Goal: Task Accomplishment & Management: Complete application form

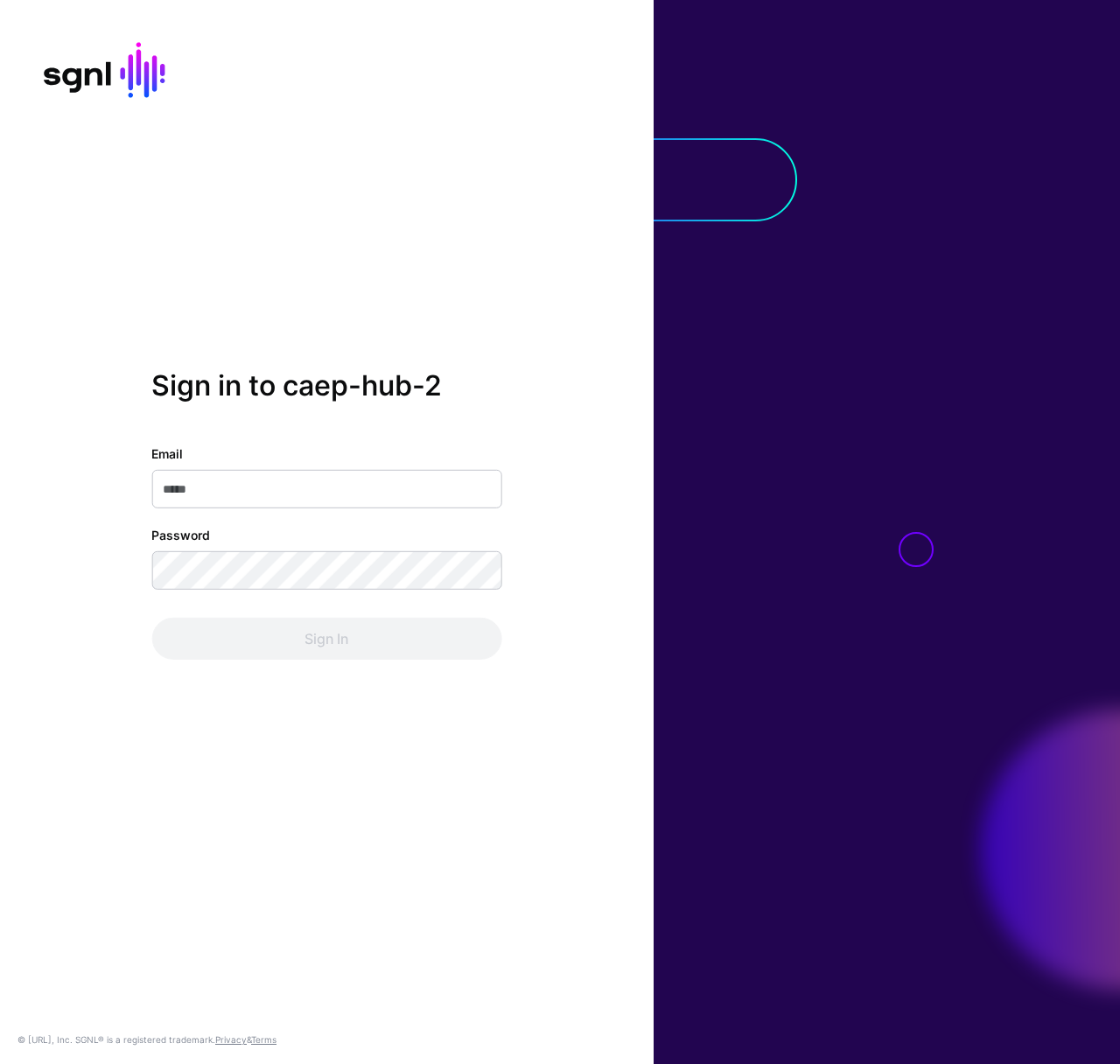
click at [279, 485] on input "Email" at bounding box center [326, 489] width 350 height 38
type input "**********"
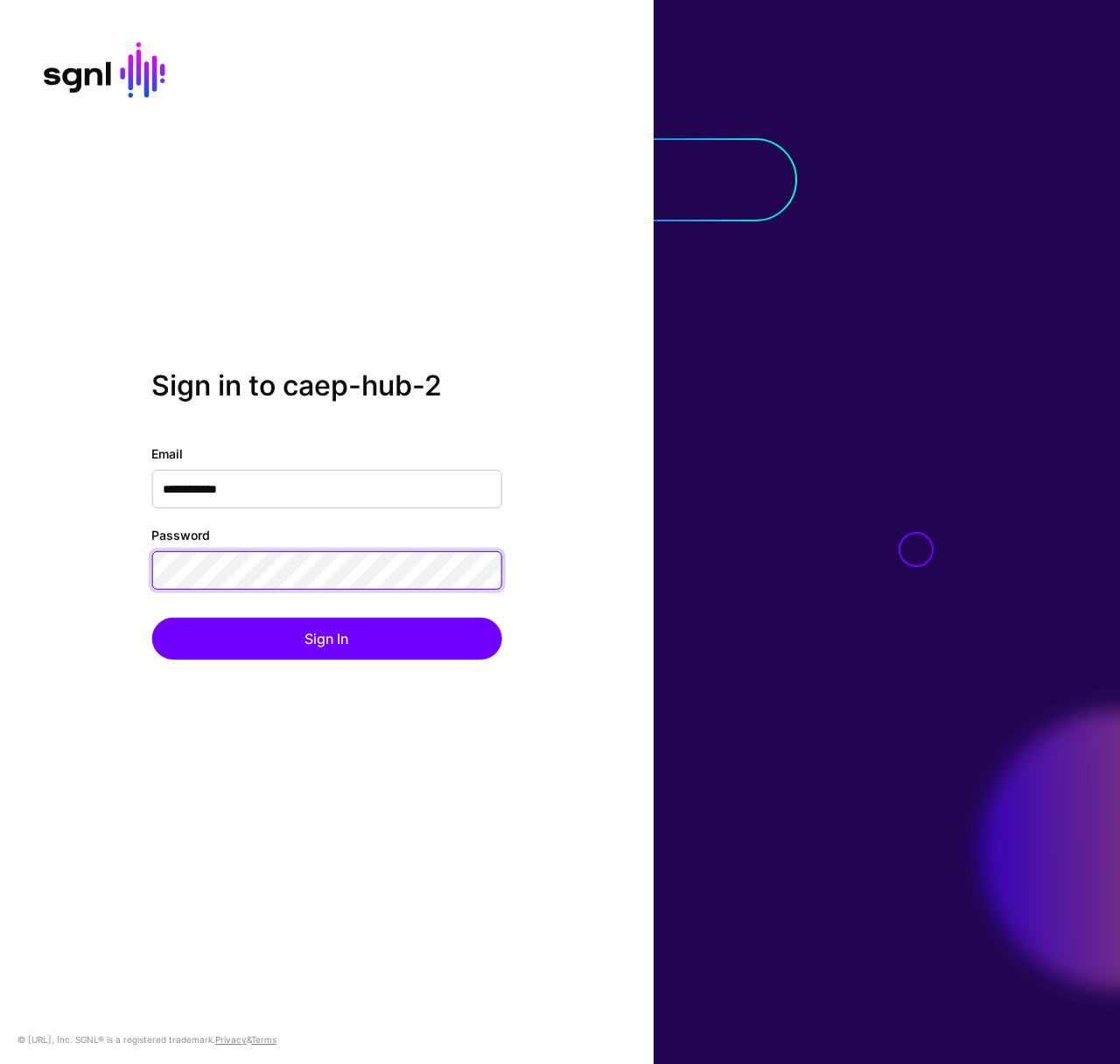
click at [151, 618] on button "Sign In" at bounding box center [326, 639] width 350 height 42
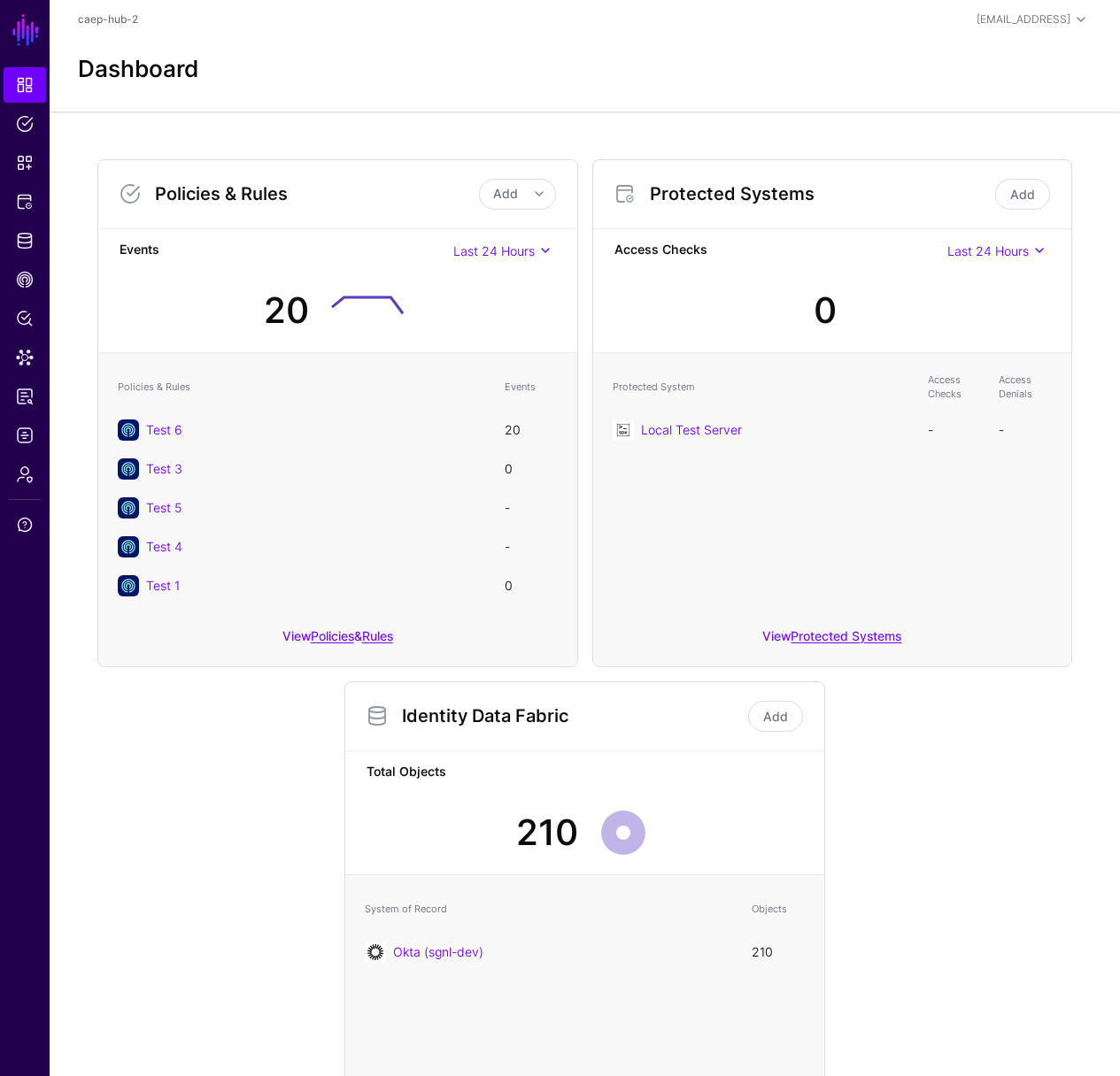
click at [324, 131] on div "Policies & Rules Add Add Policy Add Rule Events Last 24 Hours Last 24 Hours Las…" at bounding box center [584, 673] width 1070 height 1124
click at [27, 288] on link "CAEP Hub" at bounding box center [25, 279] width 43 height 35
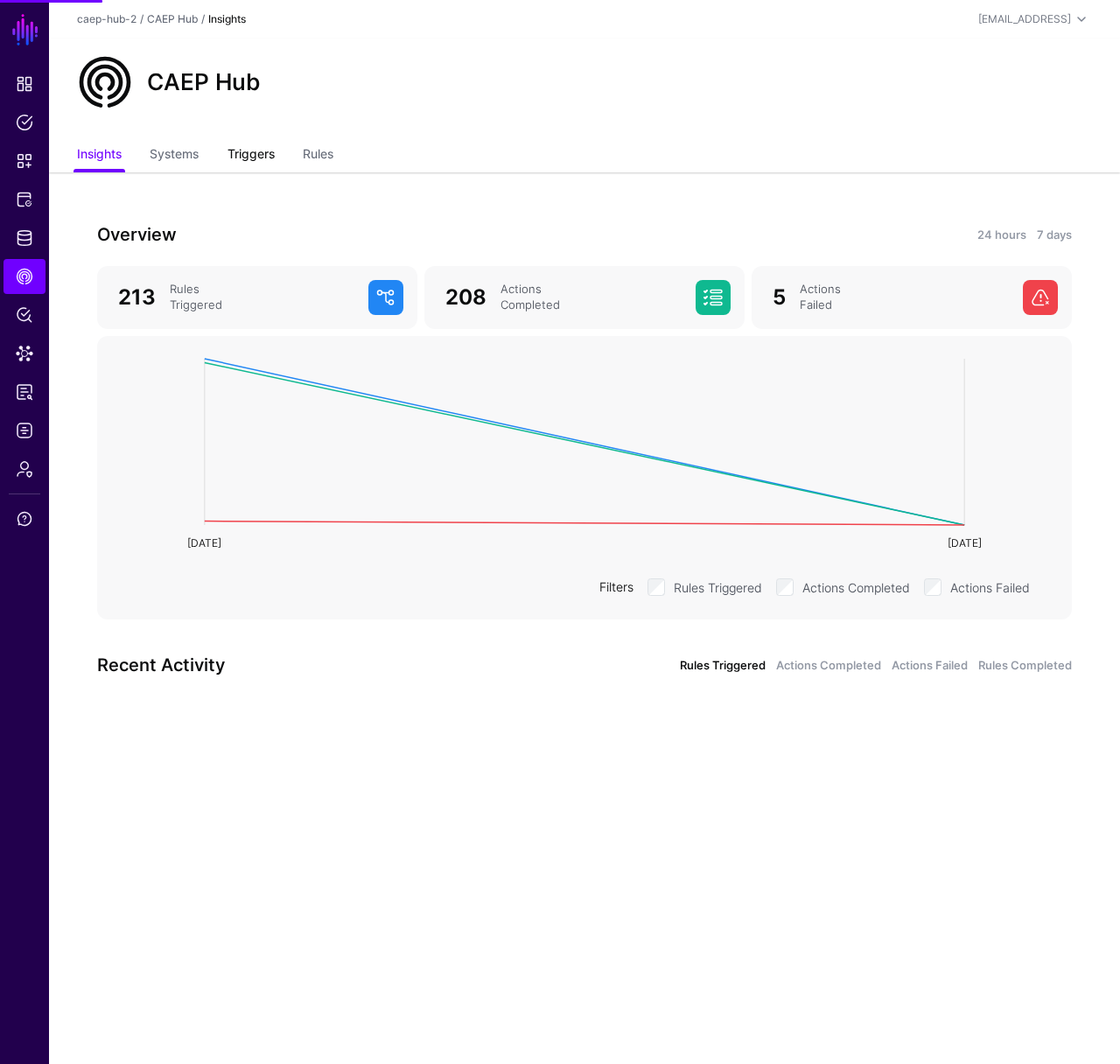
click at [271, 170] on link "Triggers" at bounding box center [251, 156] width 48 height 34
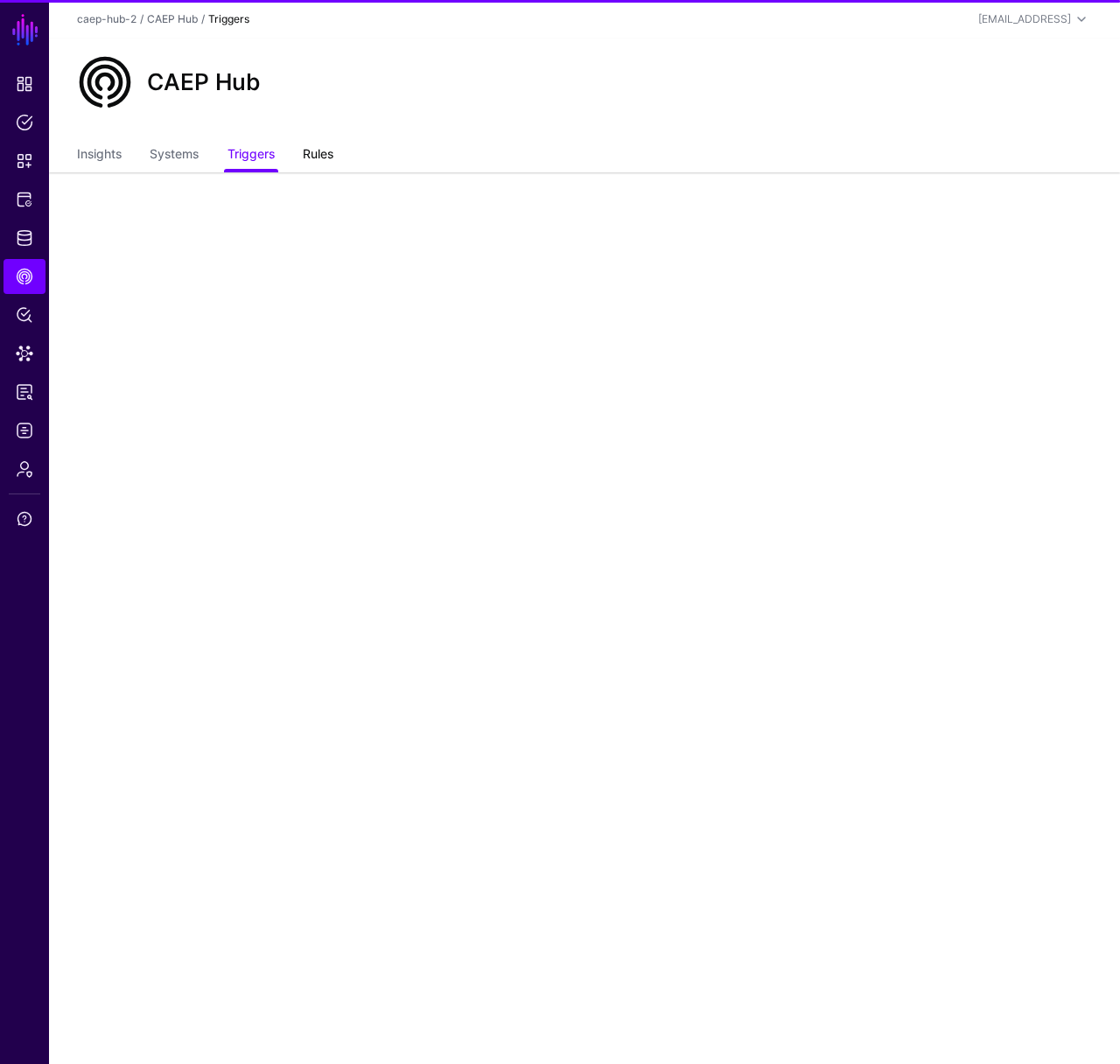
click at [321, 165] on link "Rules" at bounding box center [318, 156] width 31 height 34
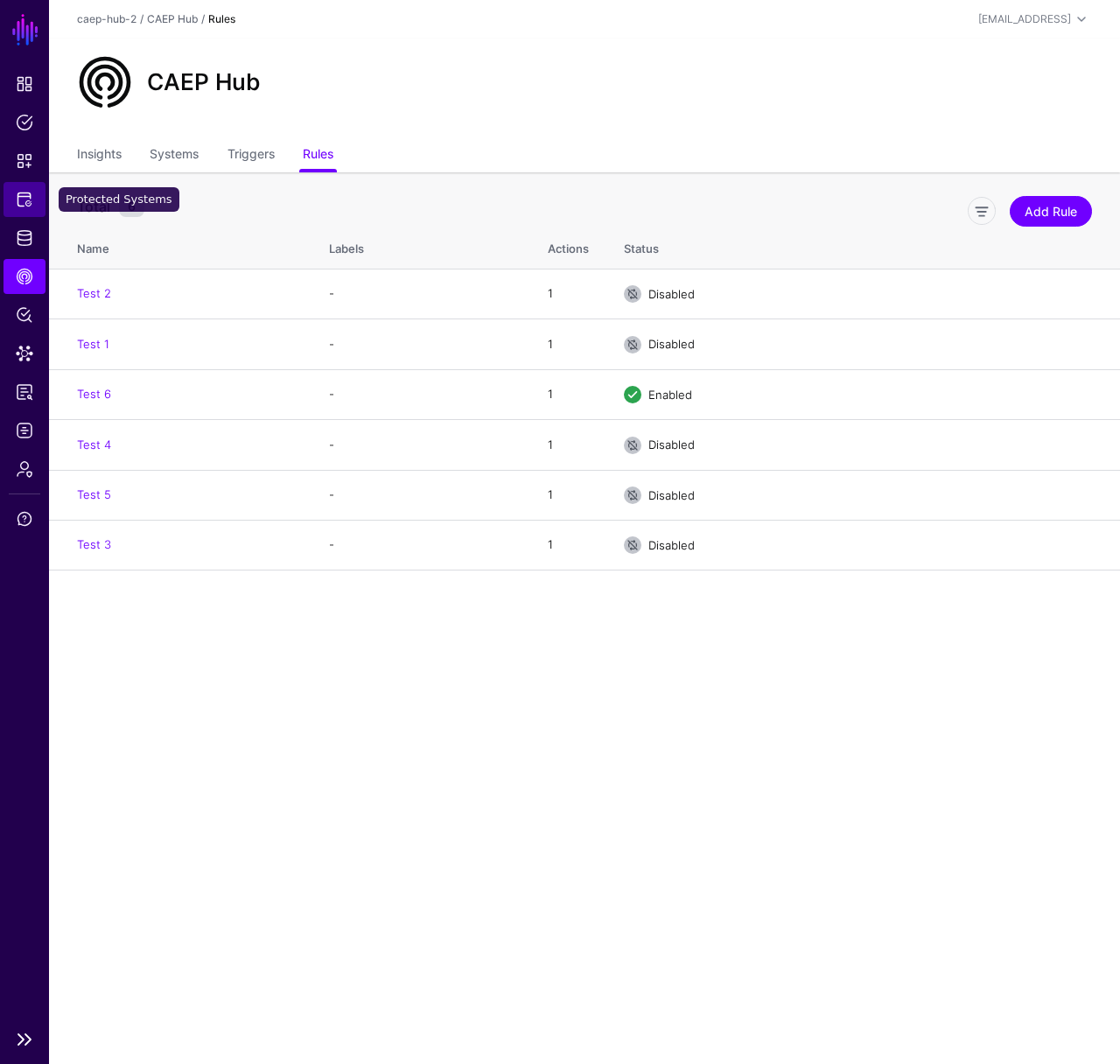
click at [29, 191] on span "Protected Systems" at bounding box center [24, 199] width 18 height 18
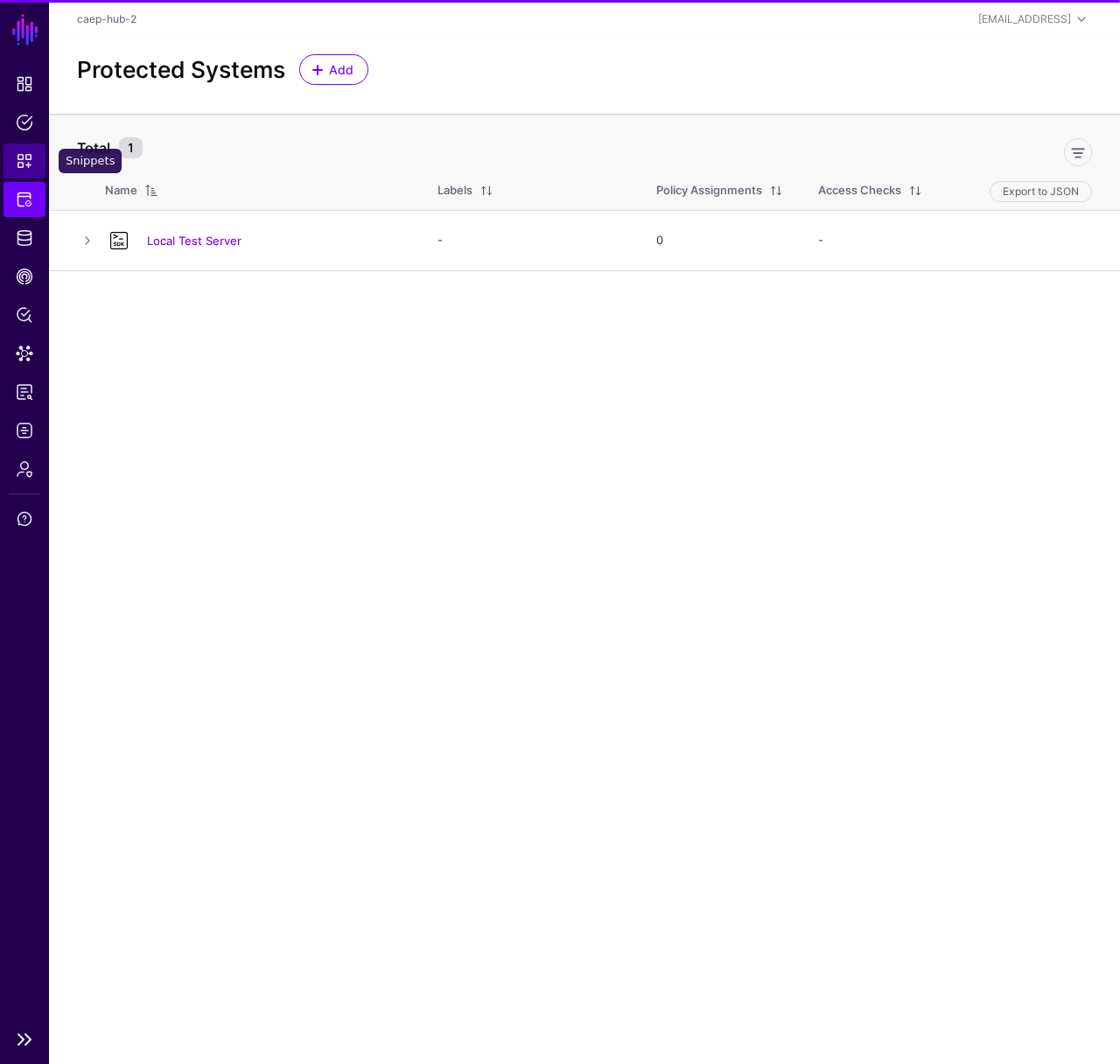
click at [21, 148] on link "Snippets" at bounding box center [24, 160] width 42 height 35
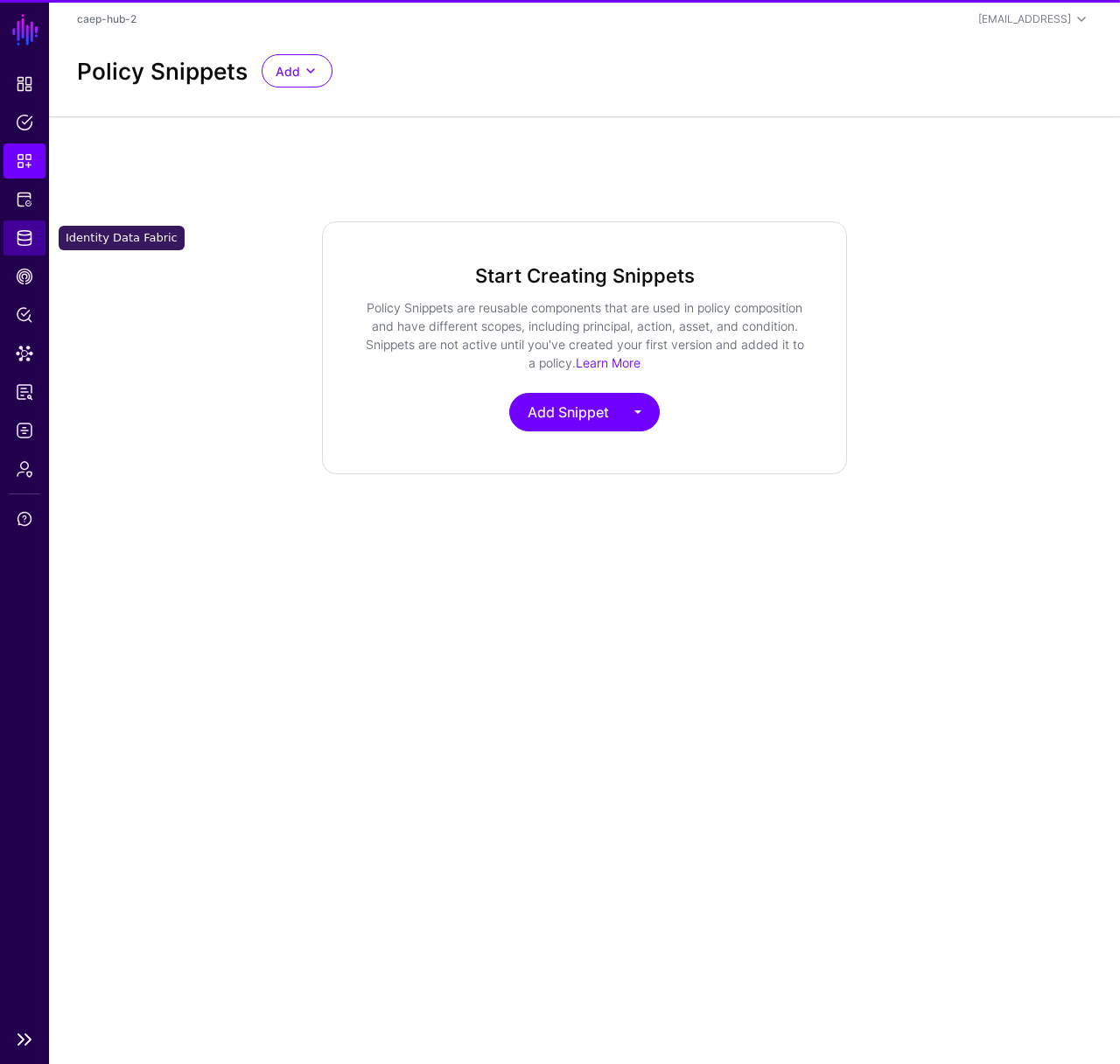
click at [34, 237] on link "Identity Data Fabric" at bounding box center [24, 237] width 42 height 35
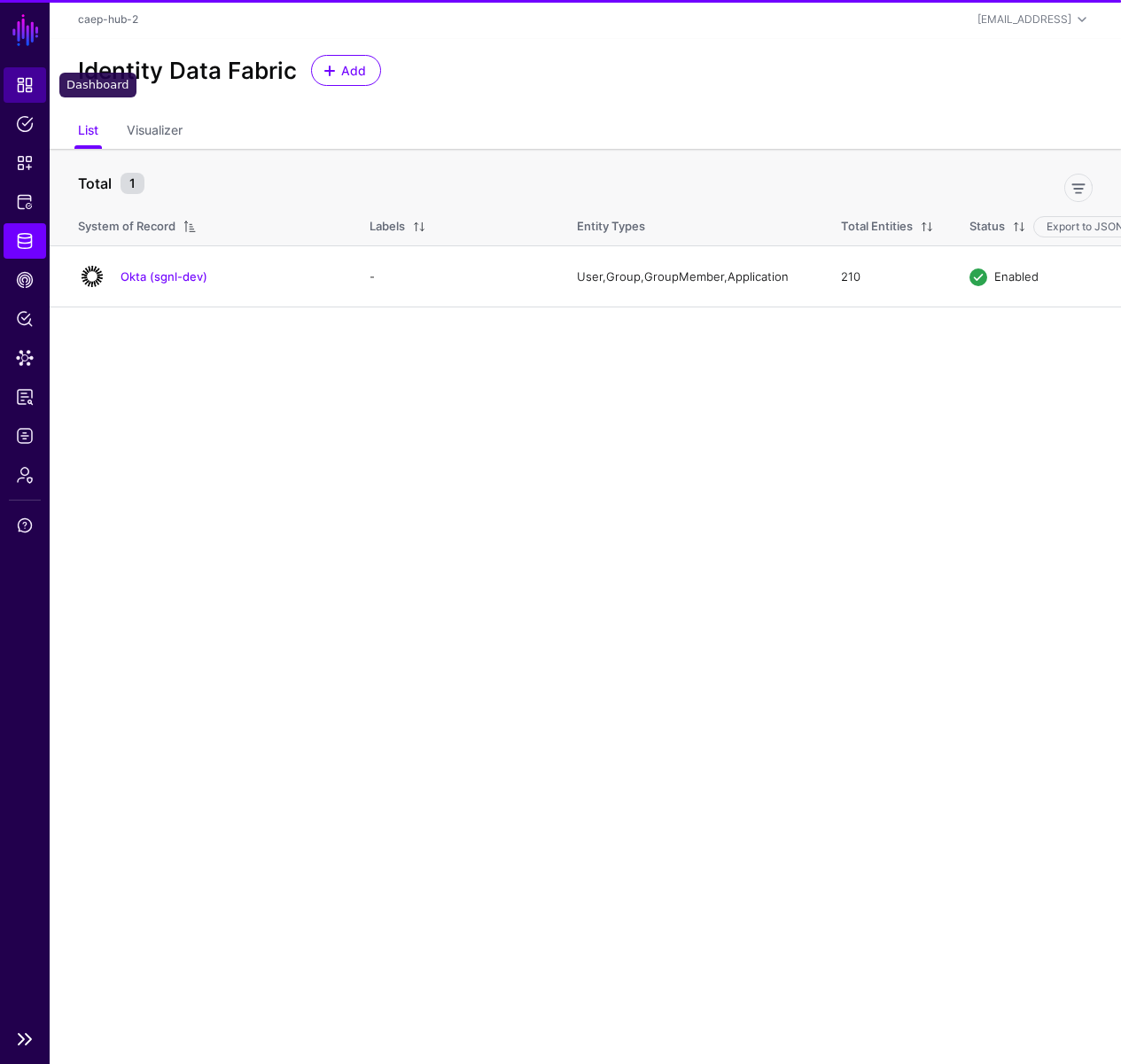
click at [31, 92] on span "Dashboard" at bounding box center [25, 84] width 18 height 18
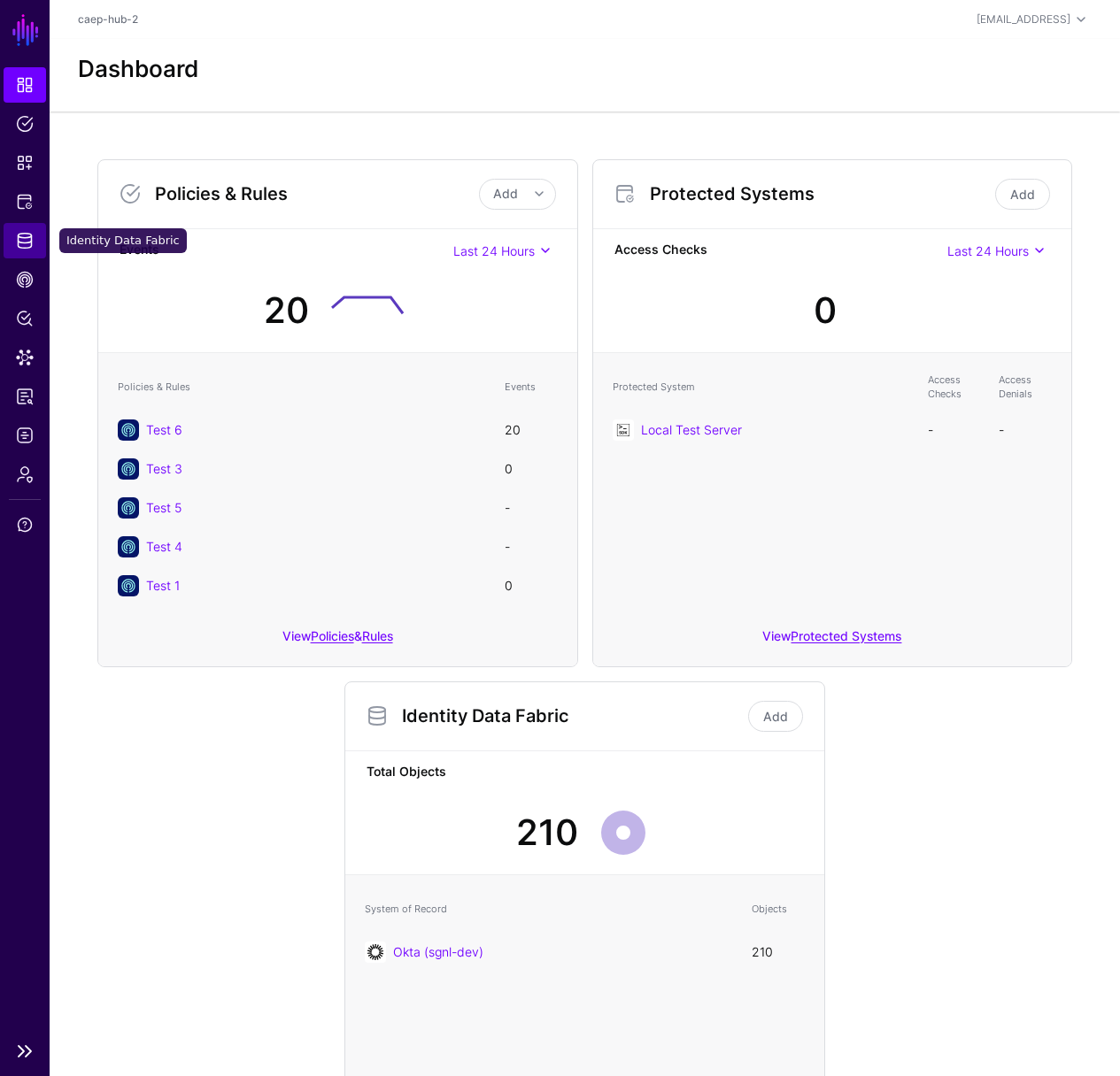
click at [17, 234] on span "Identity Data Fabric" at bounding box center [25, 240] width 18 height 18
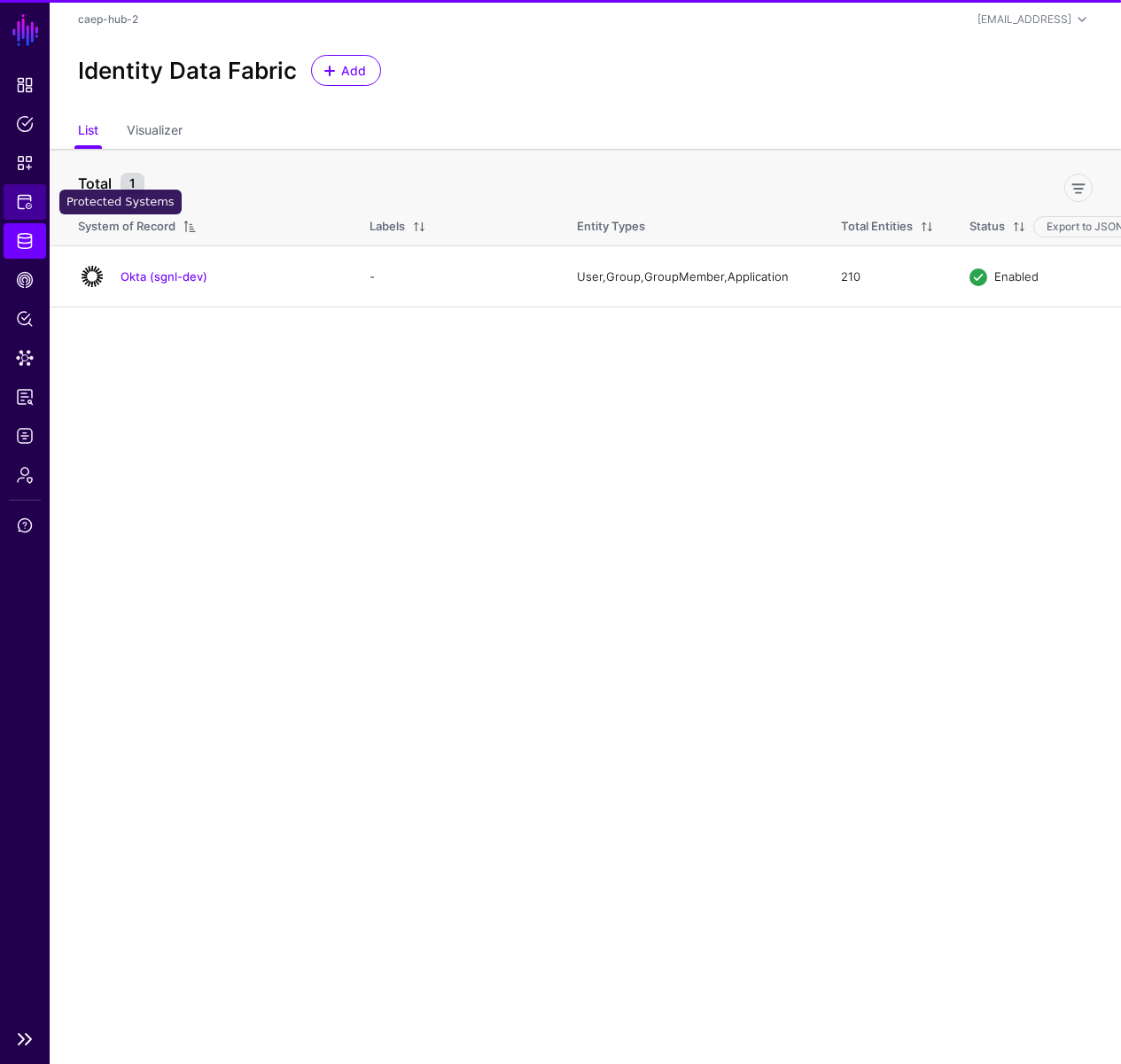
click at [27, 207] on span "Protected Systems" at bounding box center [25, 202] width 18 height 18
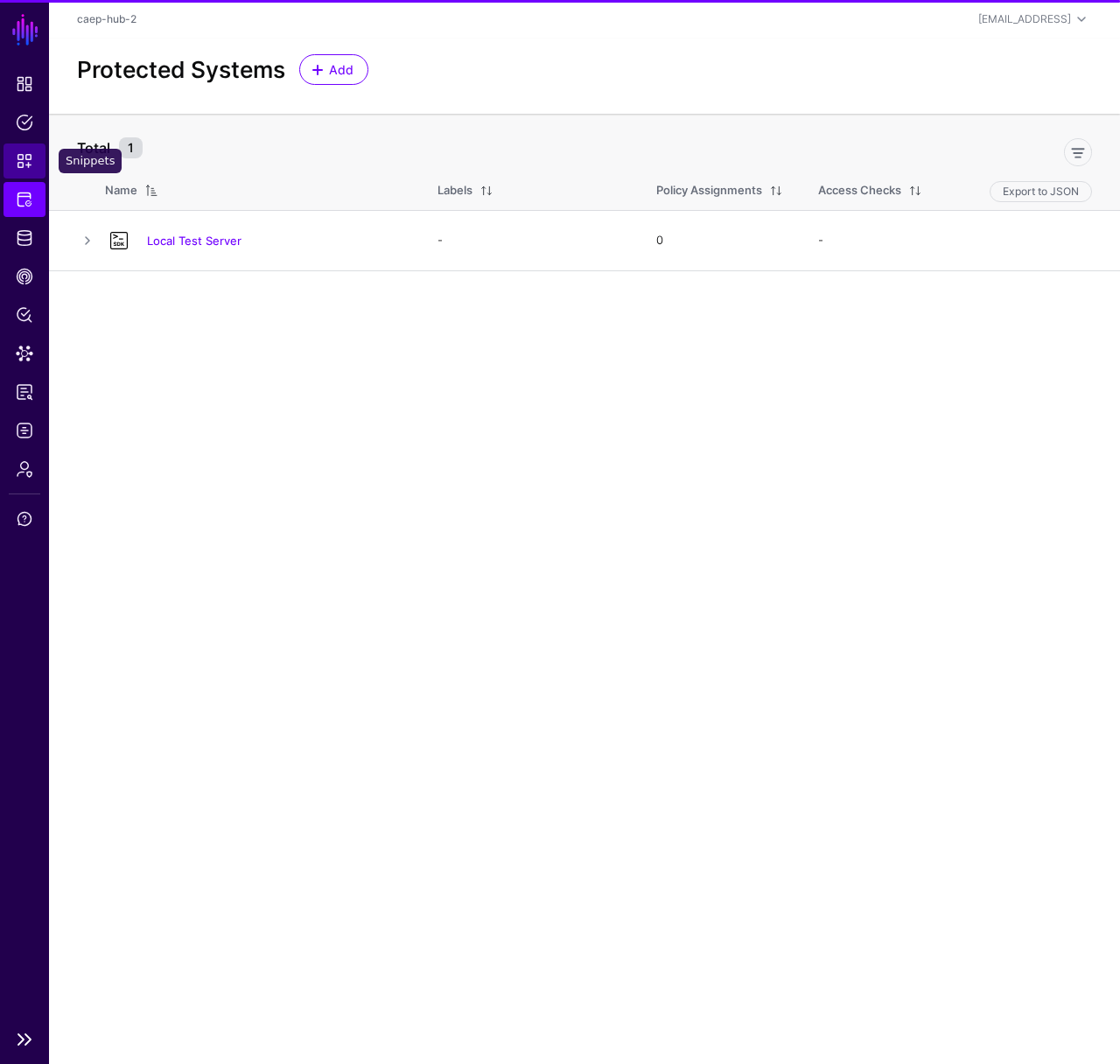
click at [27, 160] on span "Snippets" at bounding box center [24, 161] width 18 height 18
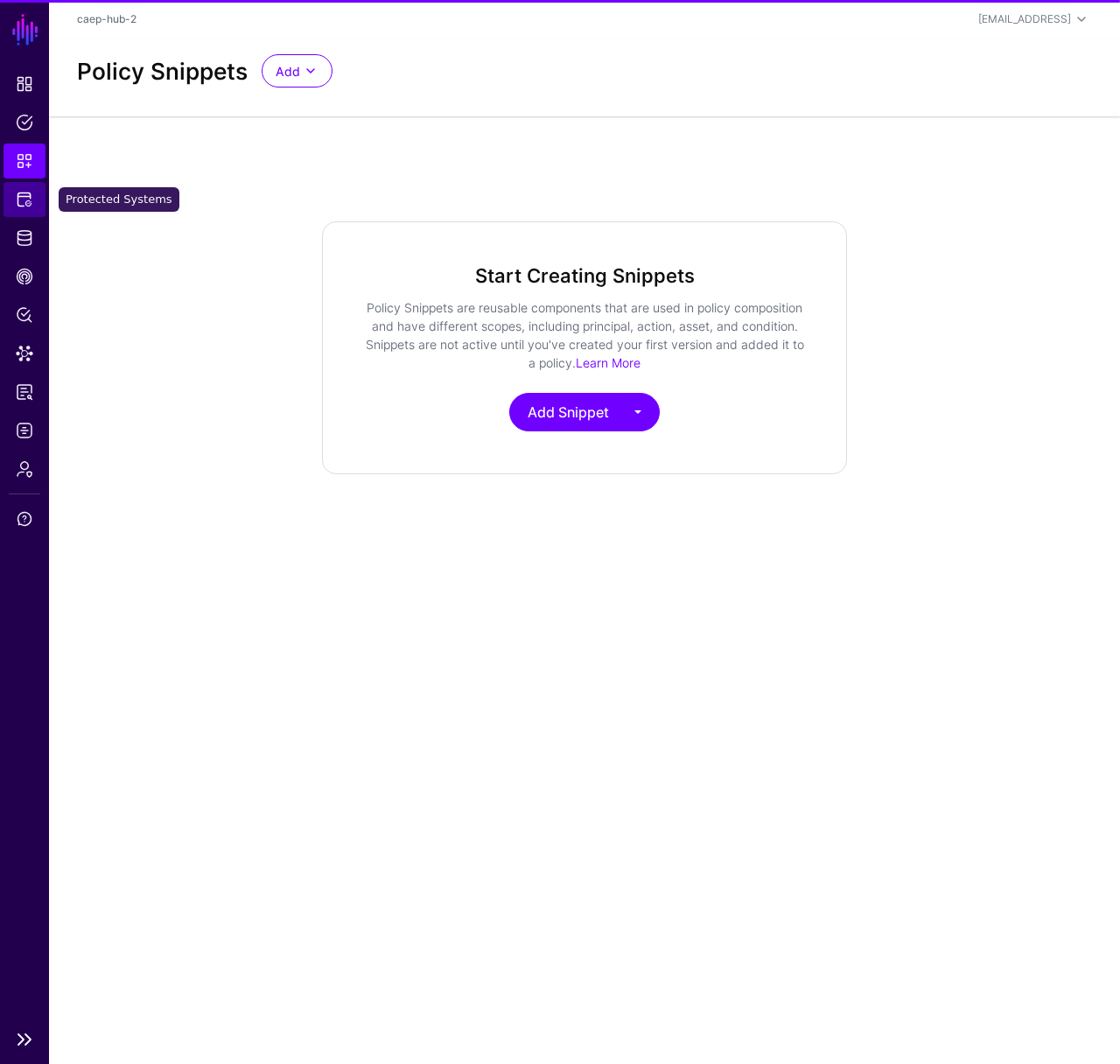
click at [29, 186] on link "Protected Systems" at bounding box center [24, 199] width 42 height 35
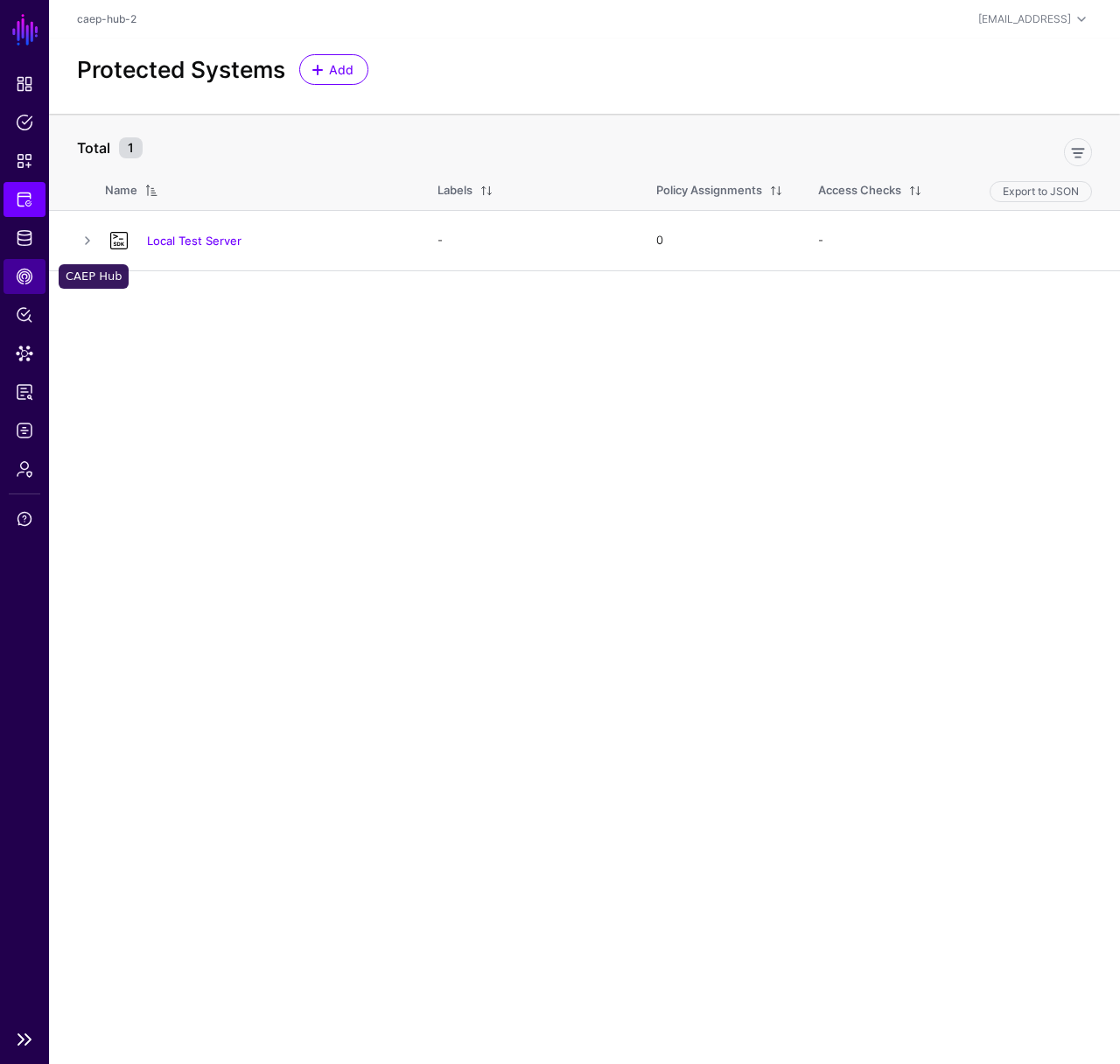
click at [28, 270] on span "CAEP Hub" at bounding box center [24, 276] width 18 height 18
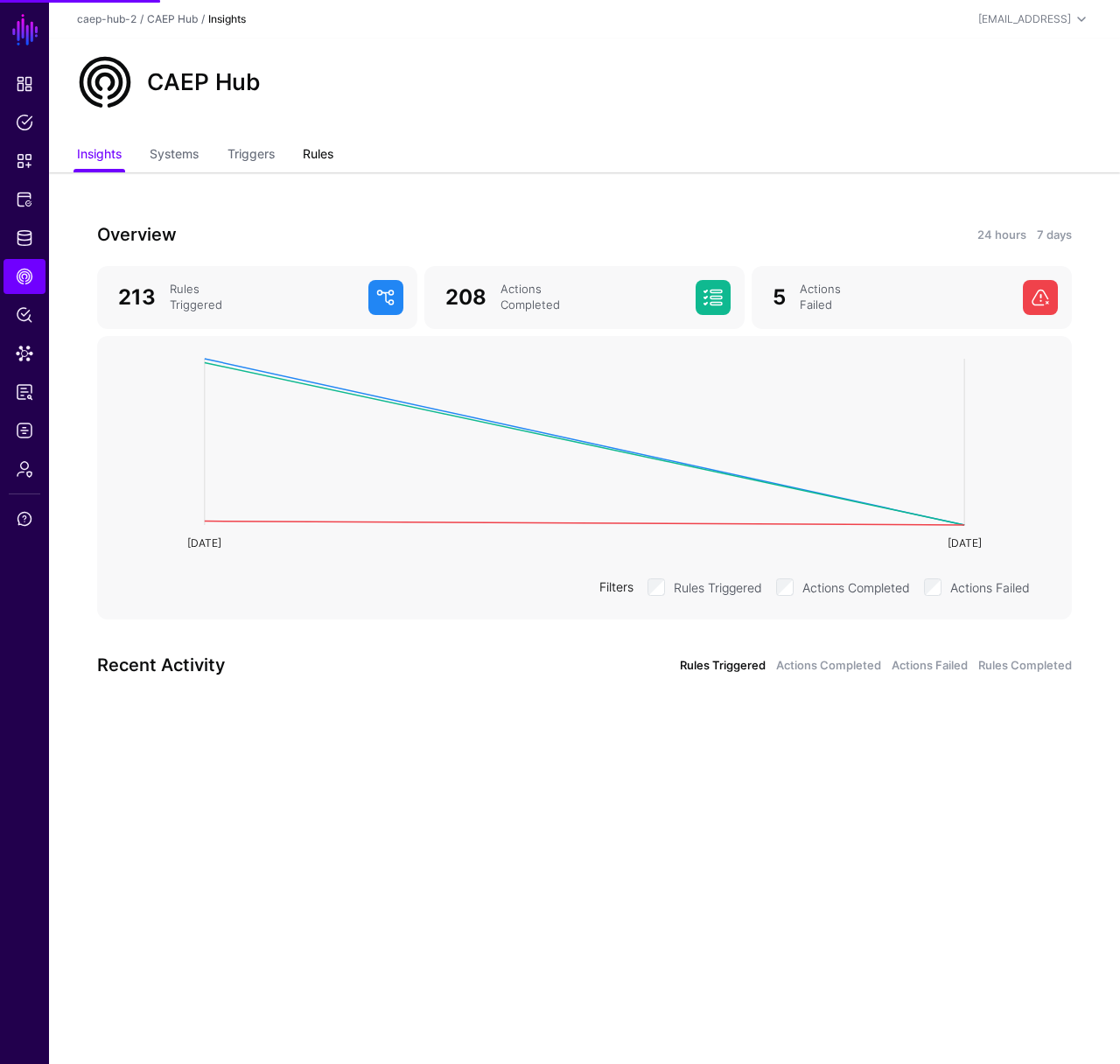
click at [309, 159] on link "Rules" at bounding box center [318, 156] width 31 height 34
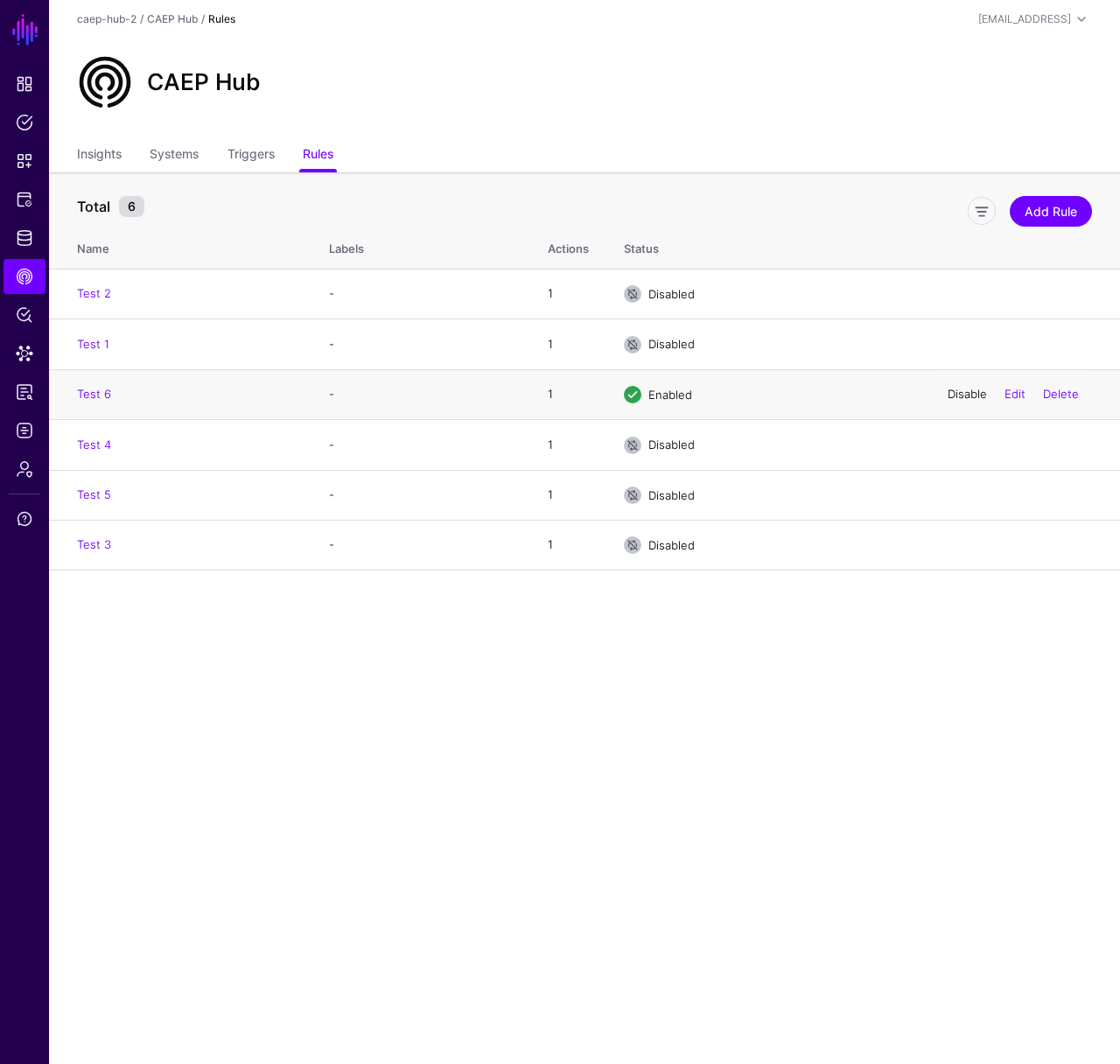
click at [957, 398] on link "Disable" at bounding box center [968, 394] width 39 height 14
click at [89, 392] on link "Test 6" at bounding box center [93, 394] width 34 height 14
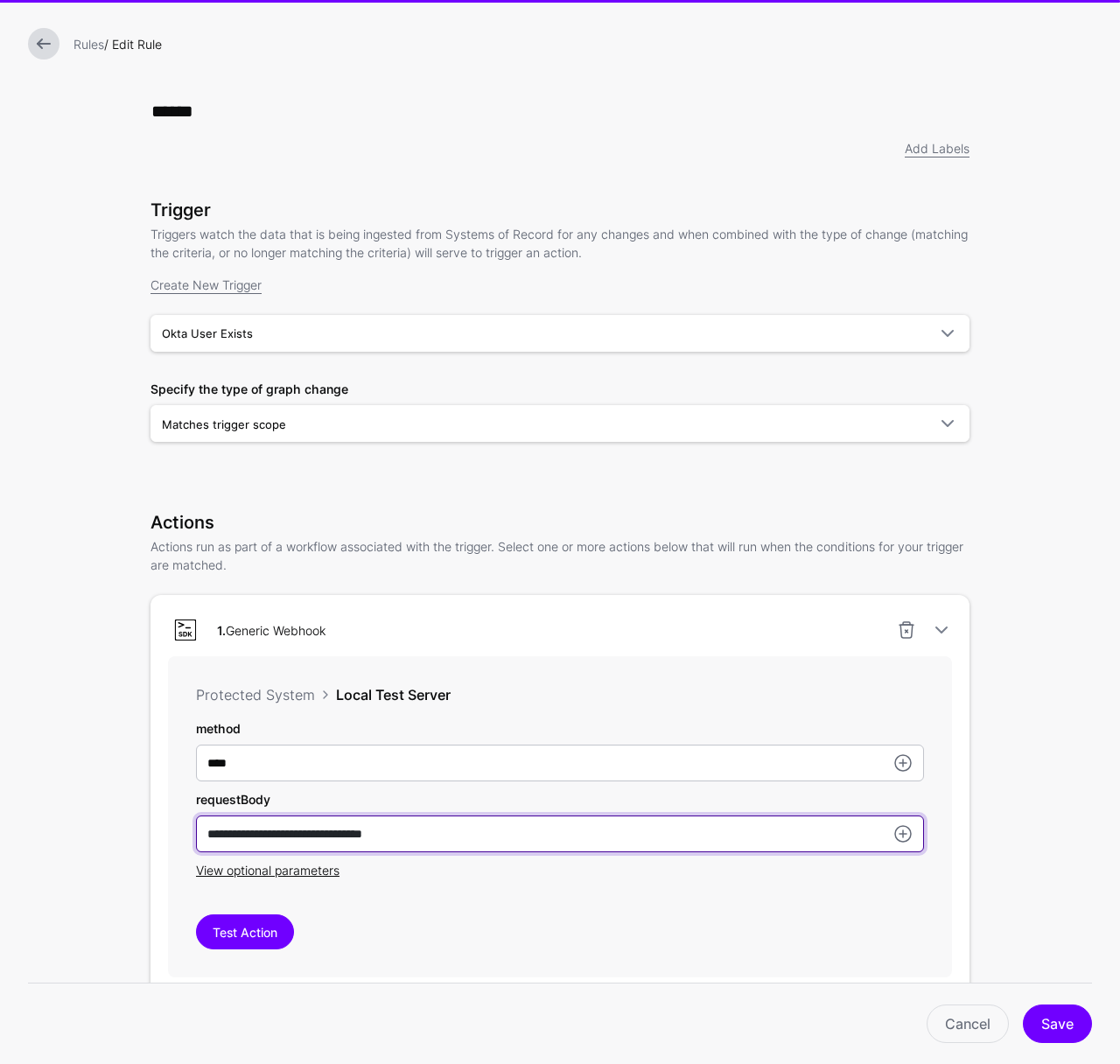
click at [292, 838] on input "**********" at bounding box center [560, 833] width 728 height 36
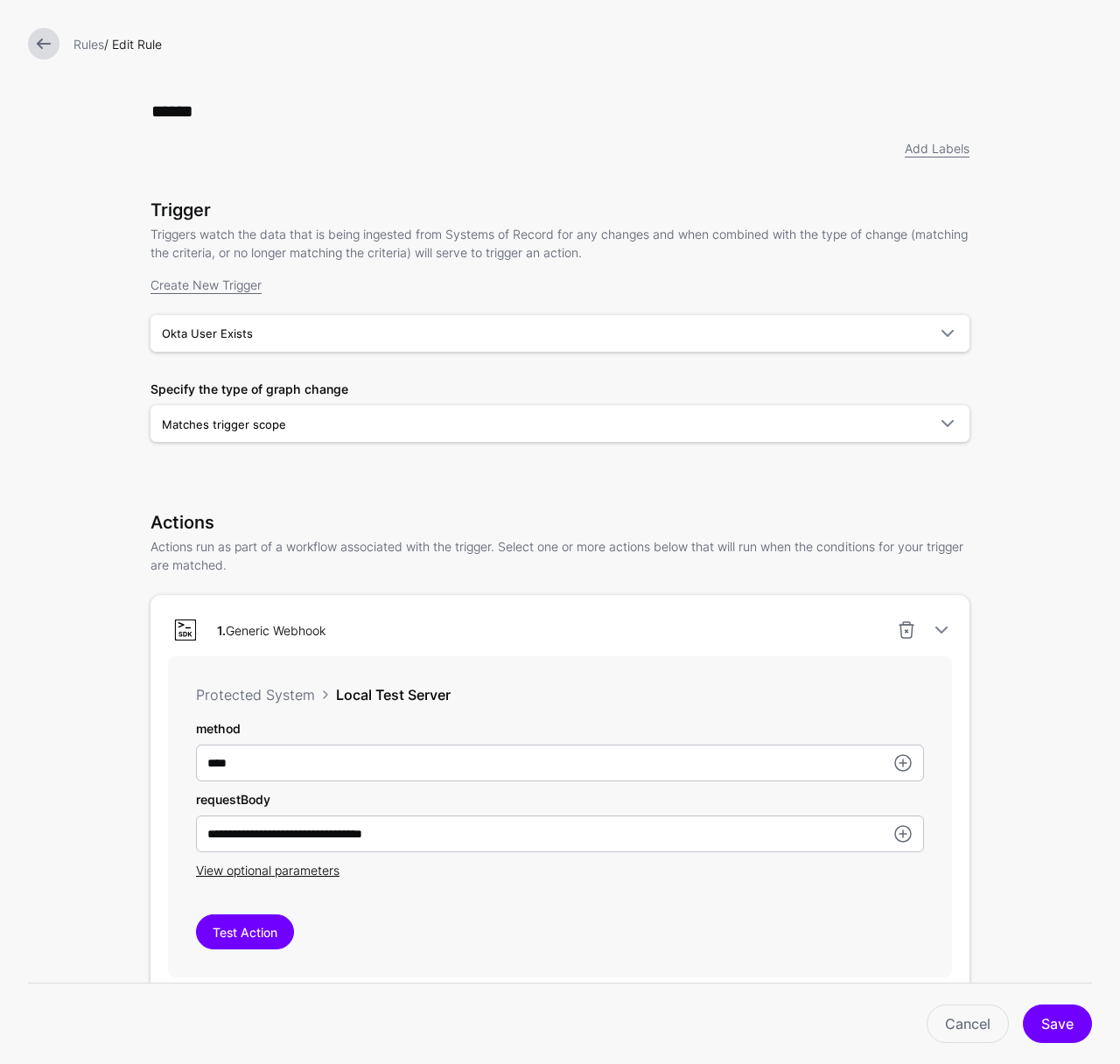
click at [138, 378] on div "**********" at bounding box center [560, 718] width 875 height 1436
click at [76, 57] on div "Rules / Edit Rule" at bounding box center [559, 44] width 1078 height 32
click at [81, 49] on link "Rules" at bounding box center [89, 44] width 31 height 15
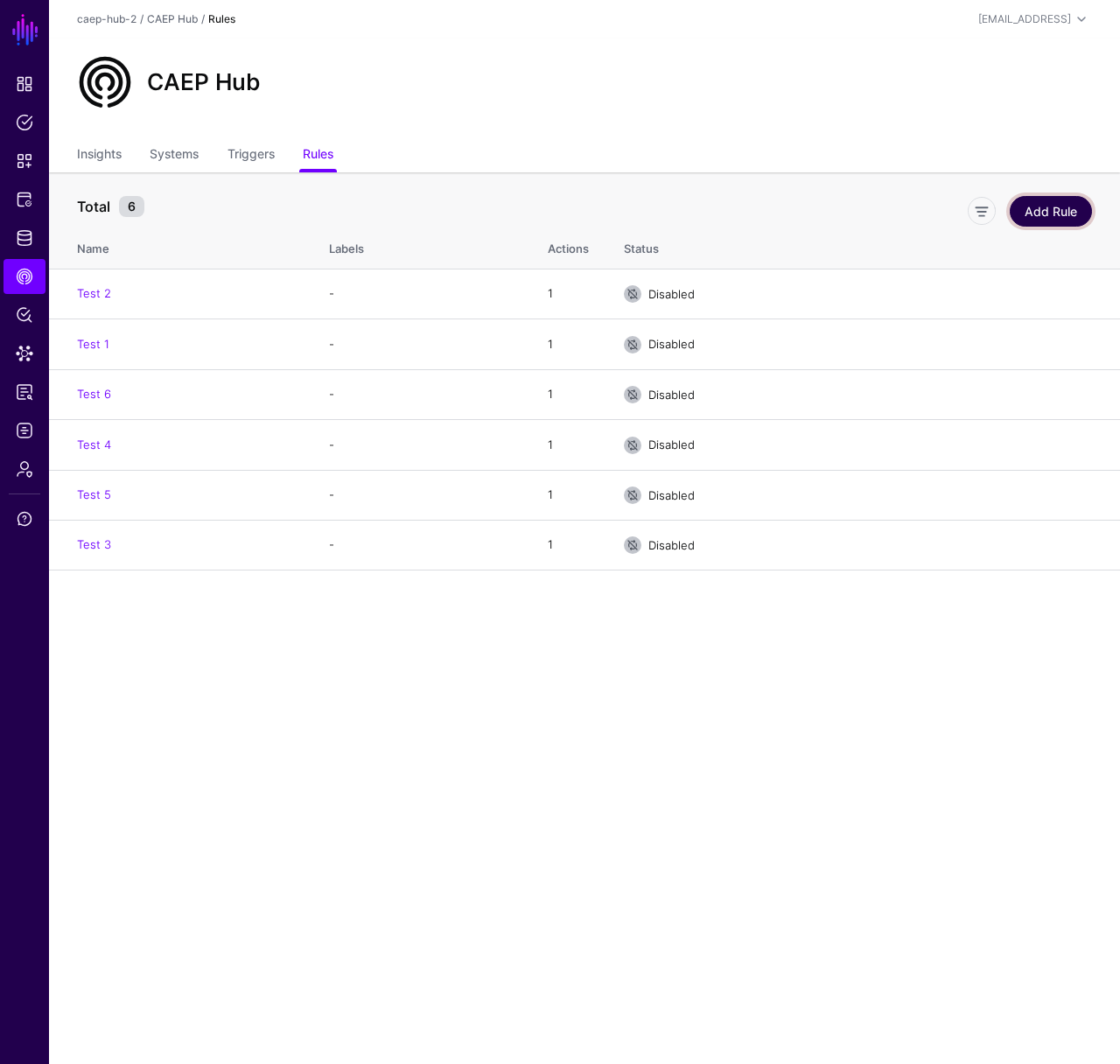
click at [1048, 204] on link "Add Rule" at bounding box center [1051, 211] width 82 height 31
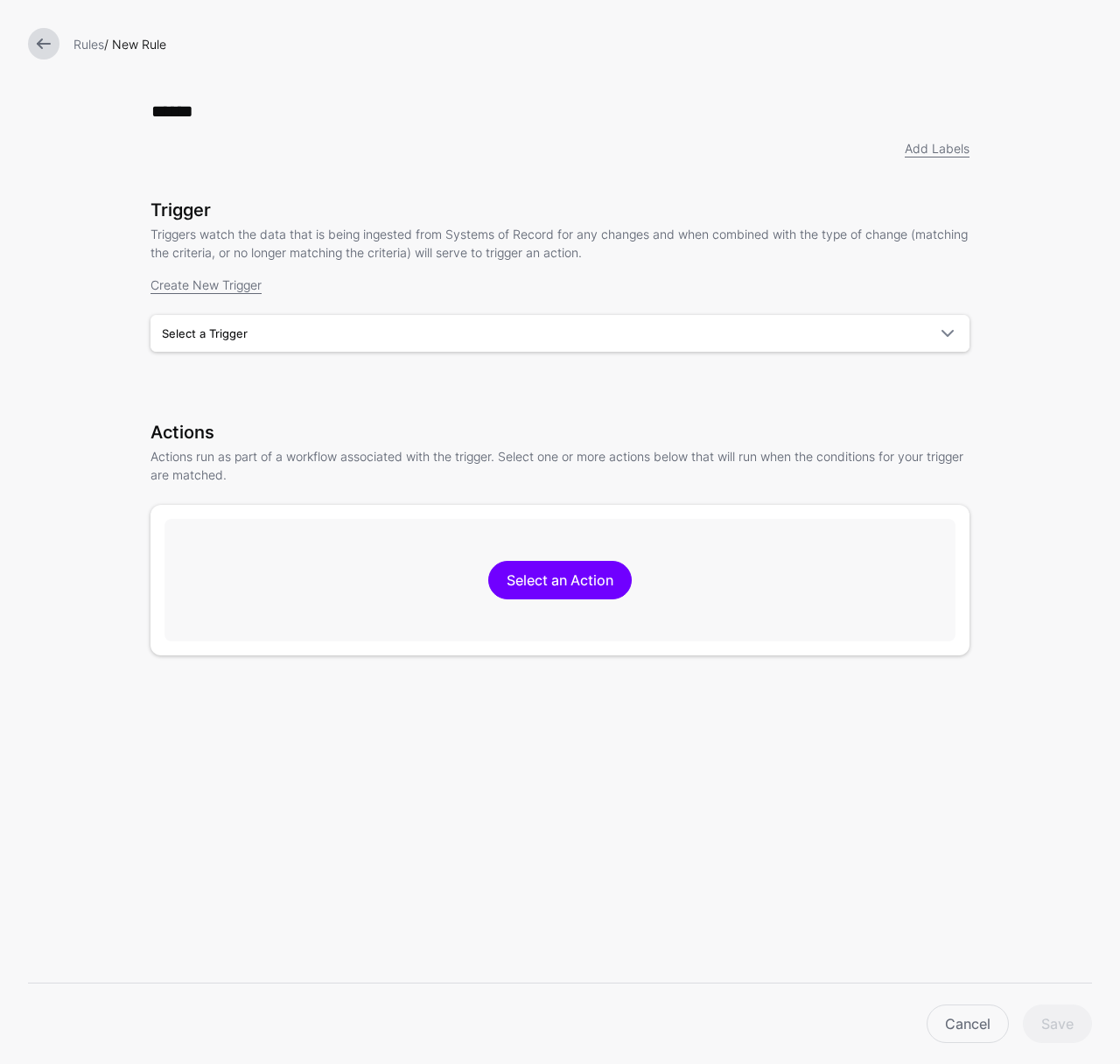
type input "******"
click at [274, 367] on div "Trigger Triggers watch the data that is being ingested from Systems of Record f…" at bounding box center [560, 299] width 819 height 201
click at [284, 336] on span "Select a Trigger" at bounding box center [544, 333] width 765 height 20
click at [259, 400] on div "Okta User Exists" at bounding box center [560, 402] width 791 height 18
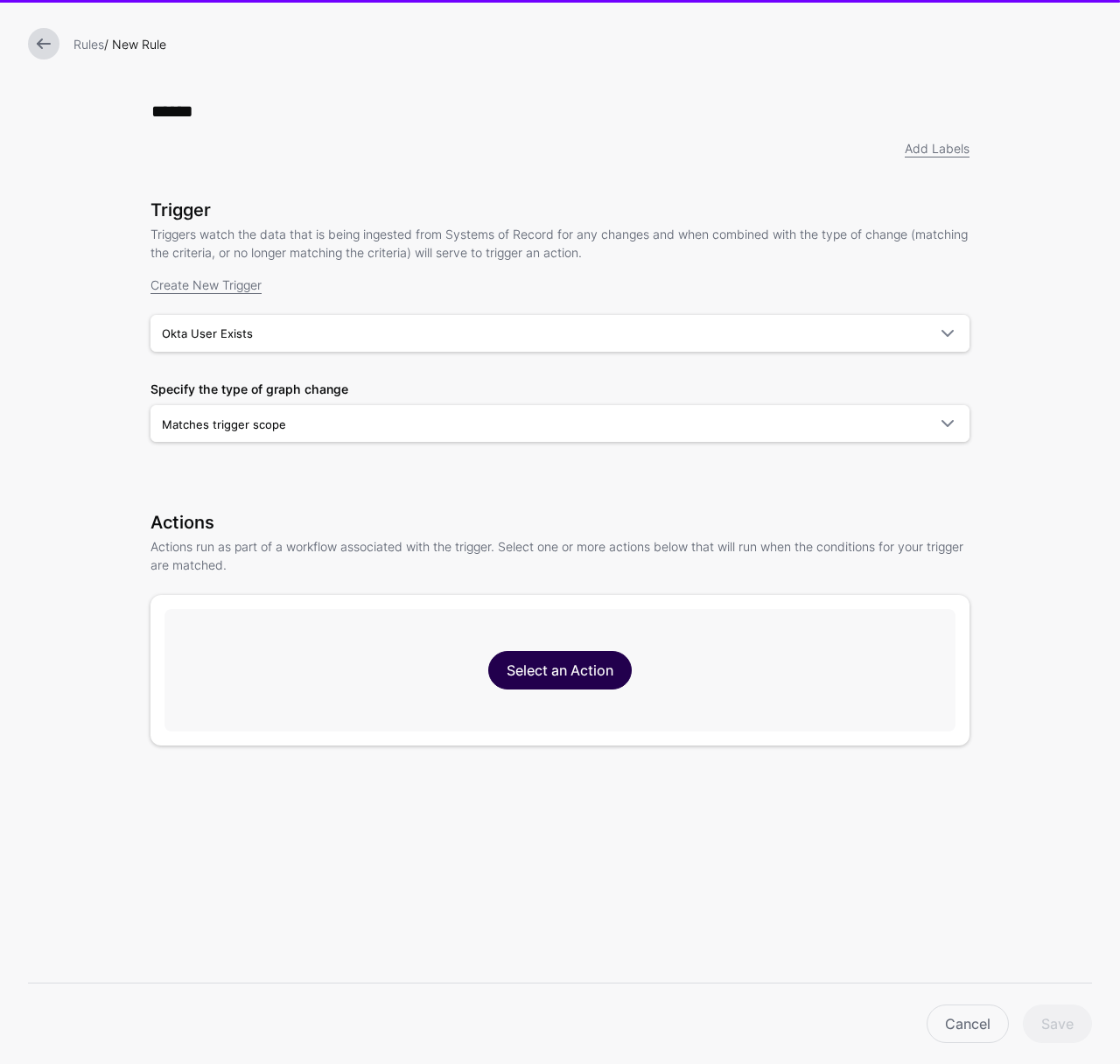
click at [546, 683] on link "Select an Action" at bounding box center [559, 669] width 143 height 38
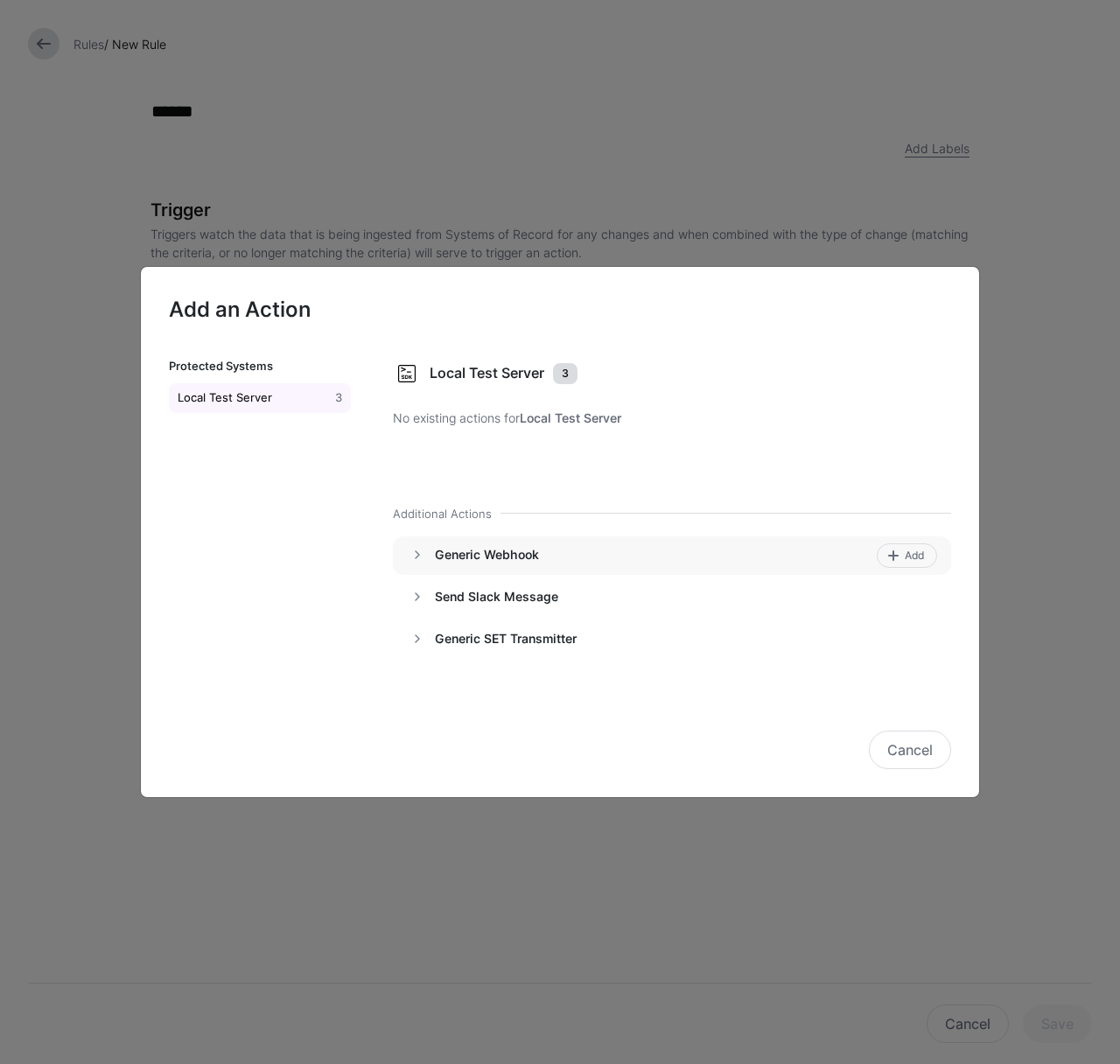
click at [929, 566] on div "Add" at bounding box center [907, 555] width 61 height 24
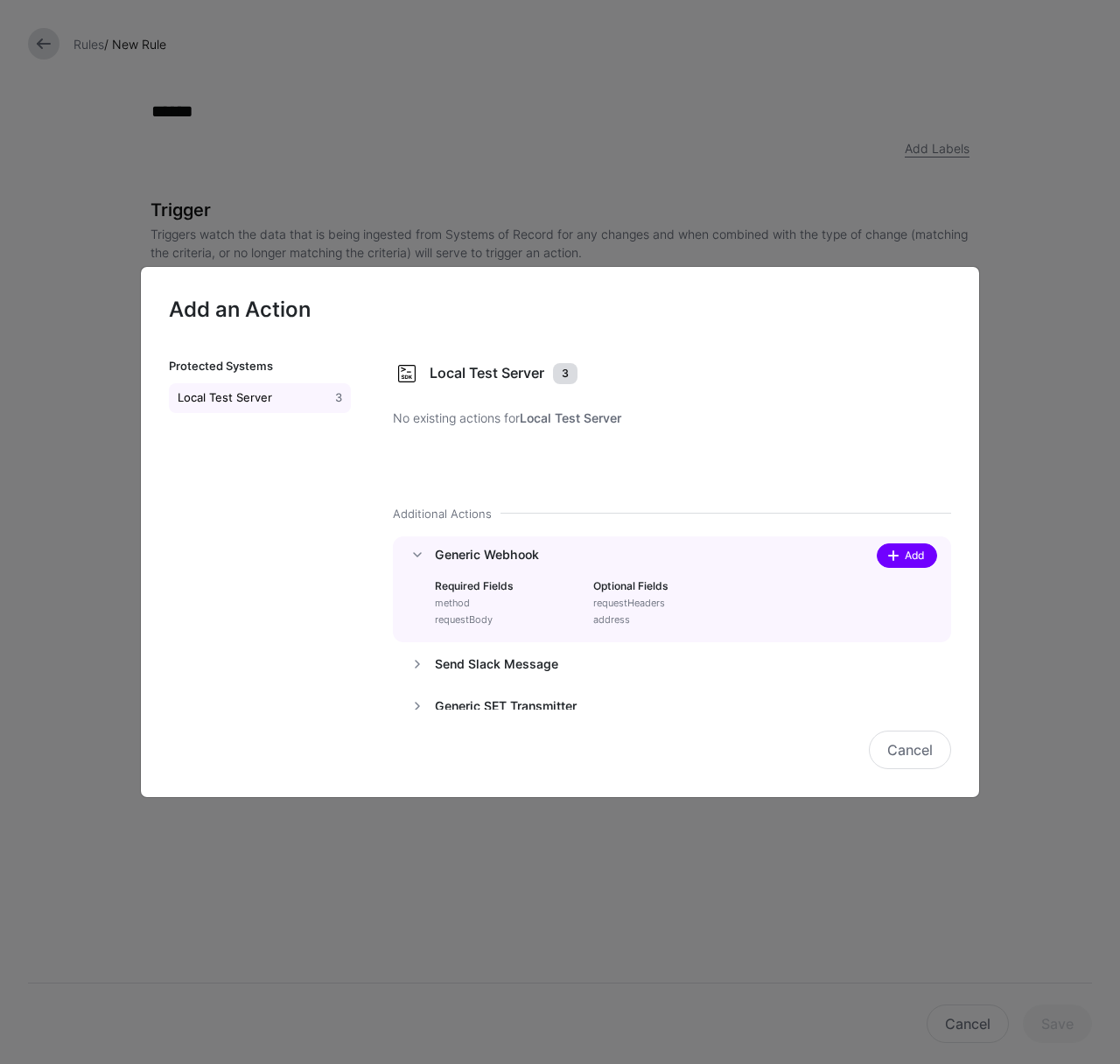
click at [904, 554] on span "Add" at bounding box center [914, 555] width 23 height 16
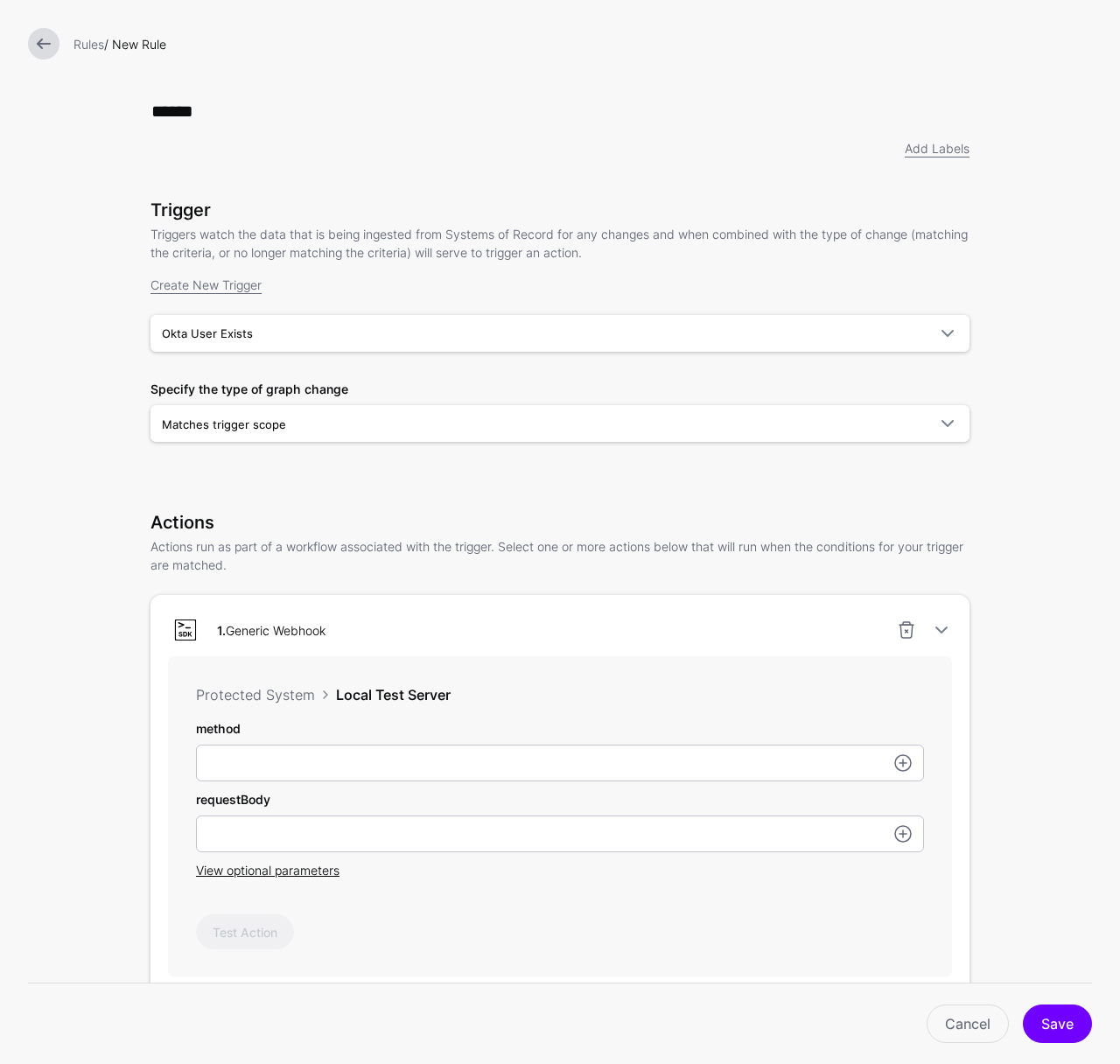
click at [381, 784] on div "method requestBody View optional parameters" at bounding box center [560, 798] width 728 height 160
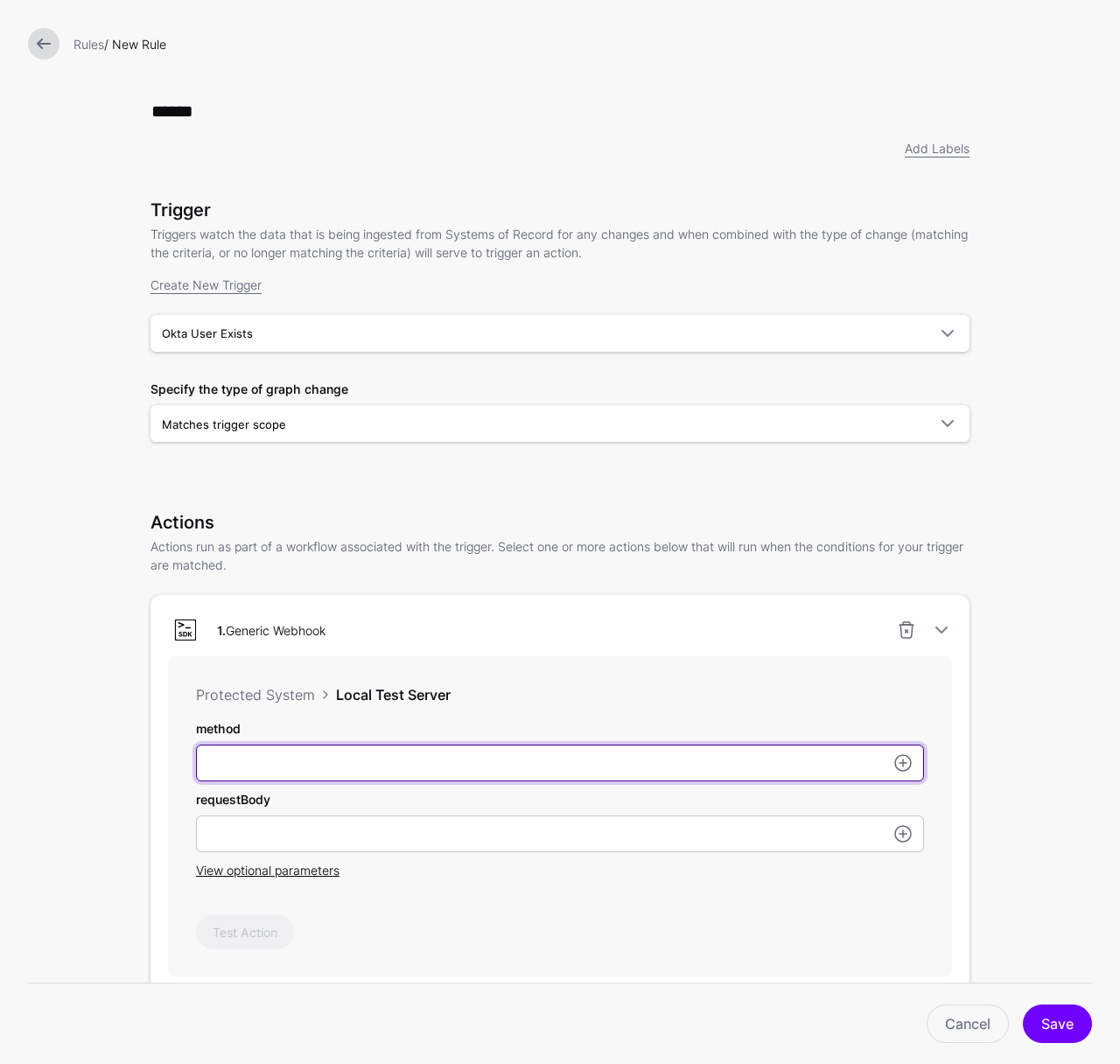
click at [395, 764] on input "method" at bounding box center [560, 762] width 728 height 36
type input "****"
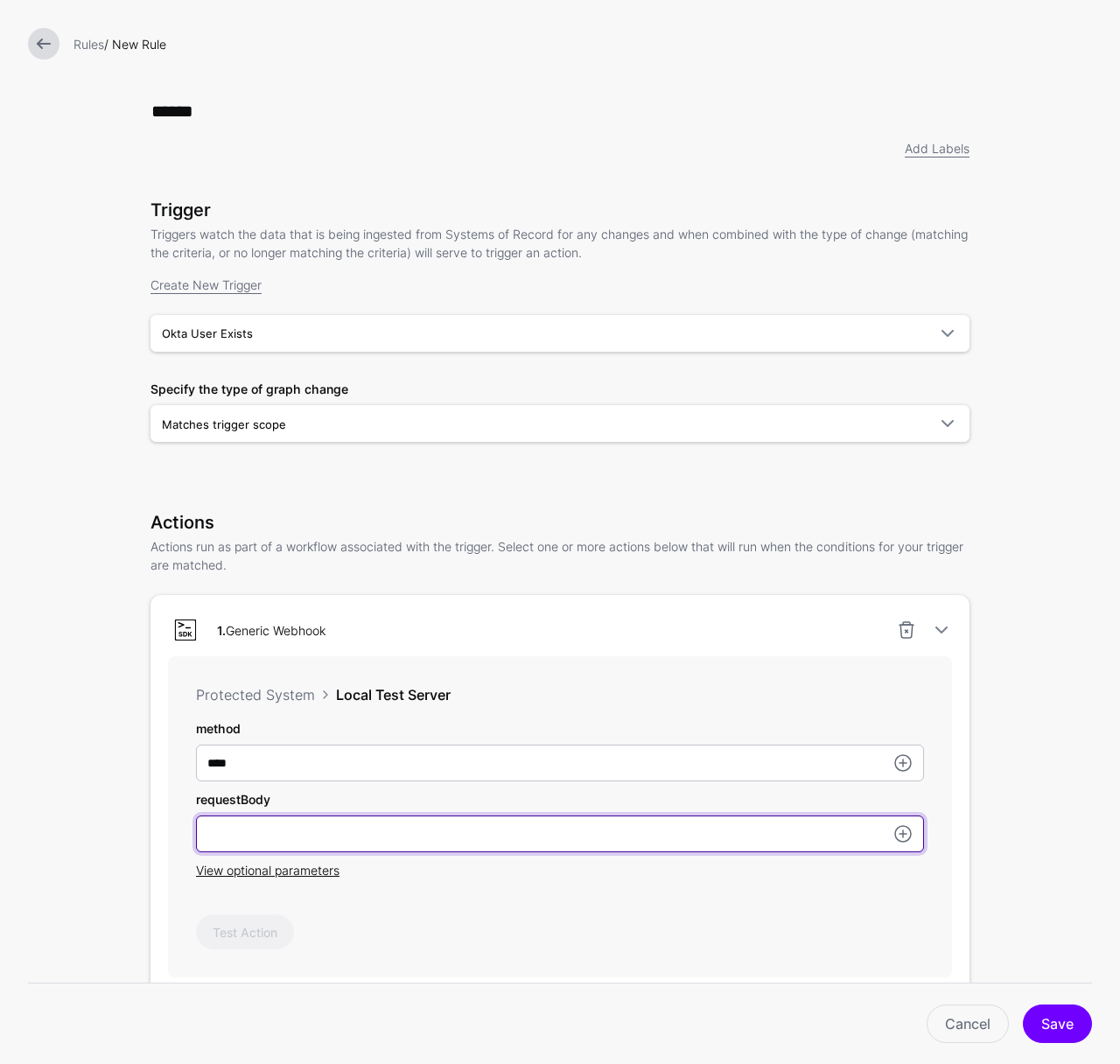
paste input "**********"
type input "**********"
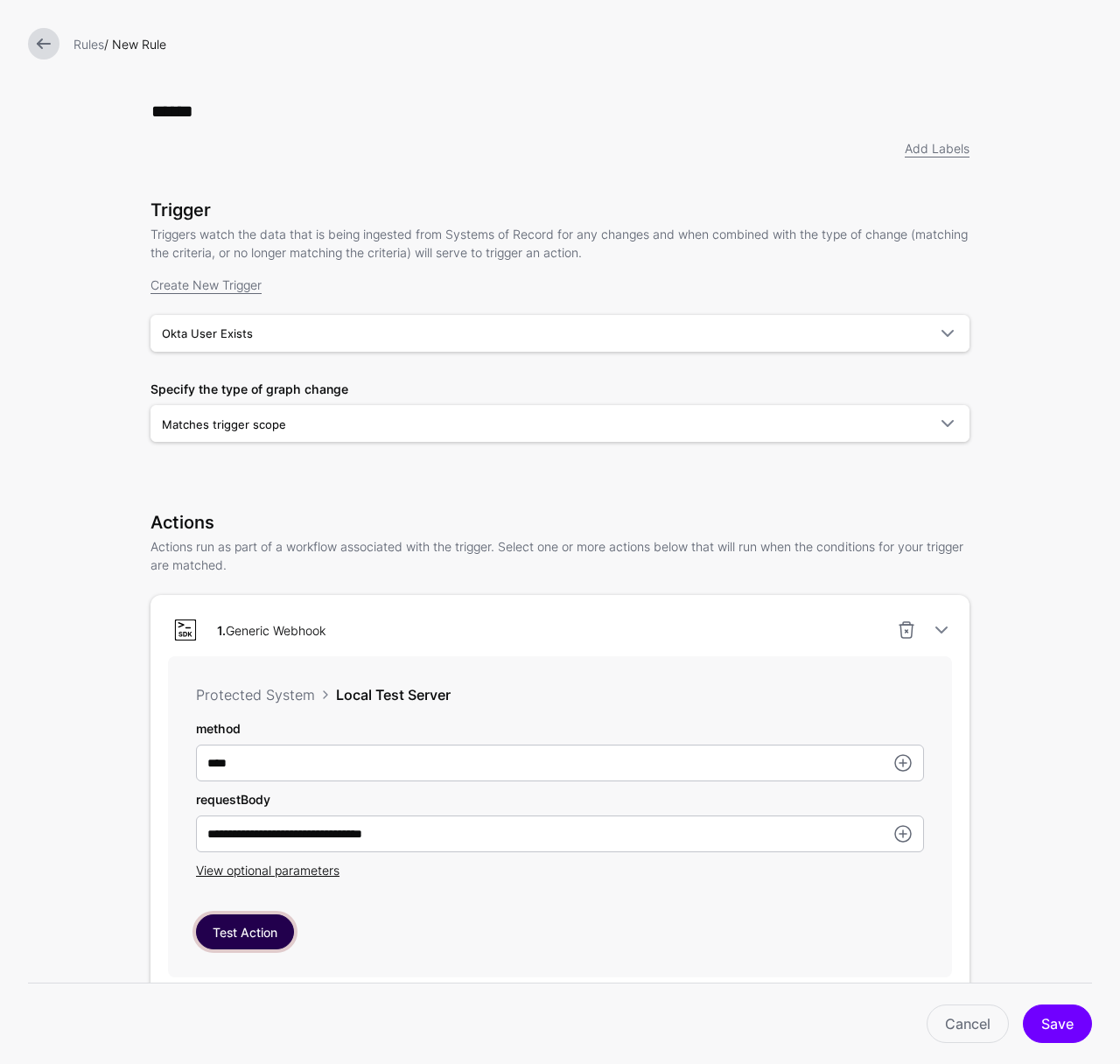
click at [261, 927] on button "Test Action" at bounding box center [245, 931] width 98 height 35
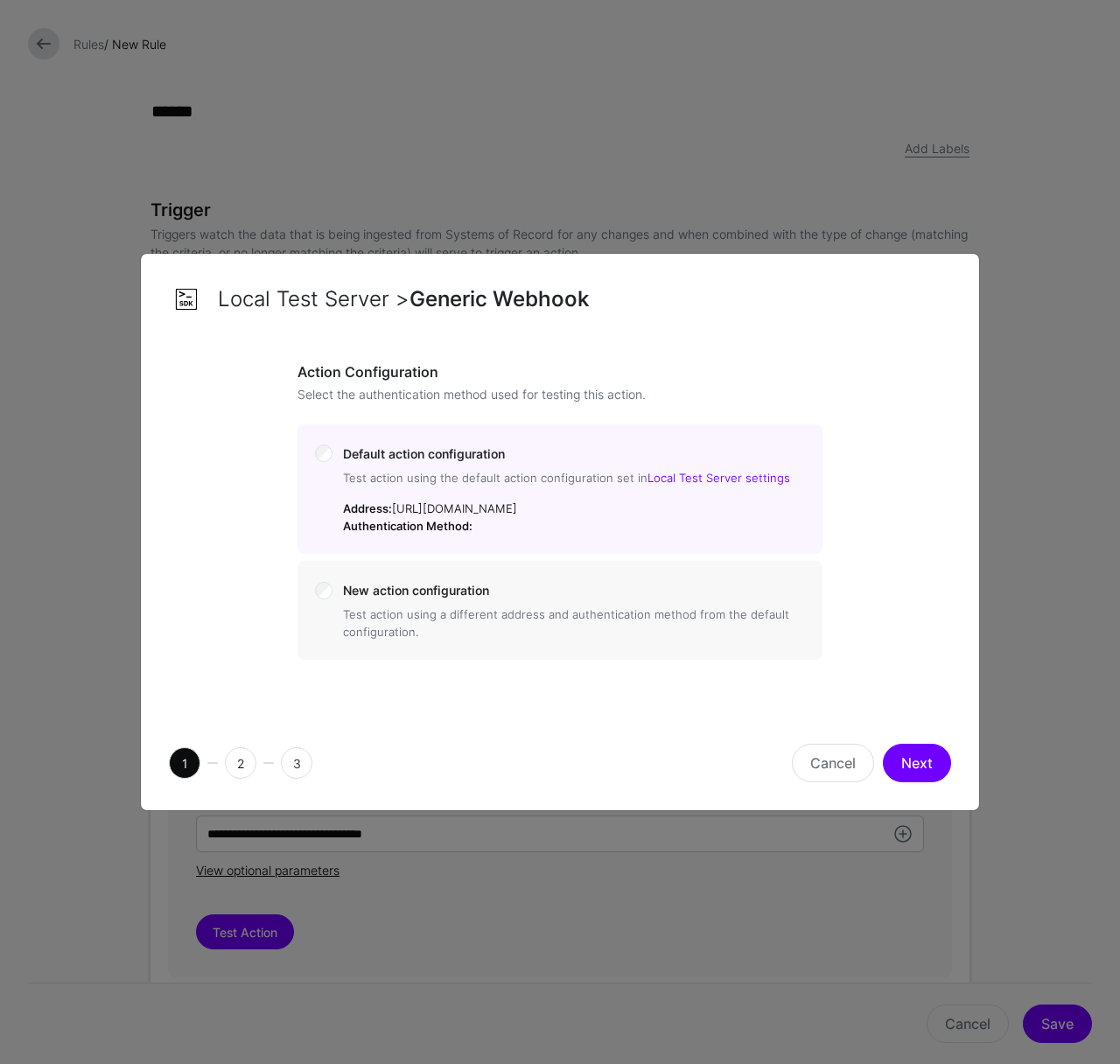
click at [909, 739] on div "1 2 3 Cancel Next" at bounding box center [560, 763] width 839 height 94
click at [910, 756] on button "Next" at bounding box center [916, 762] width 68 height 38
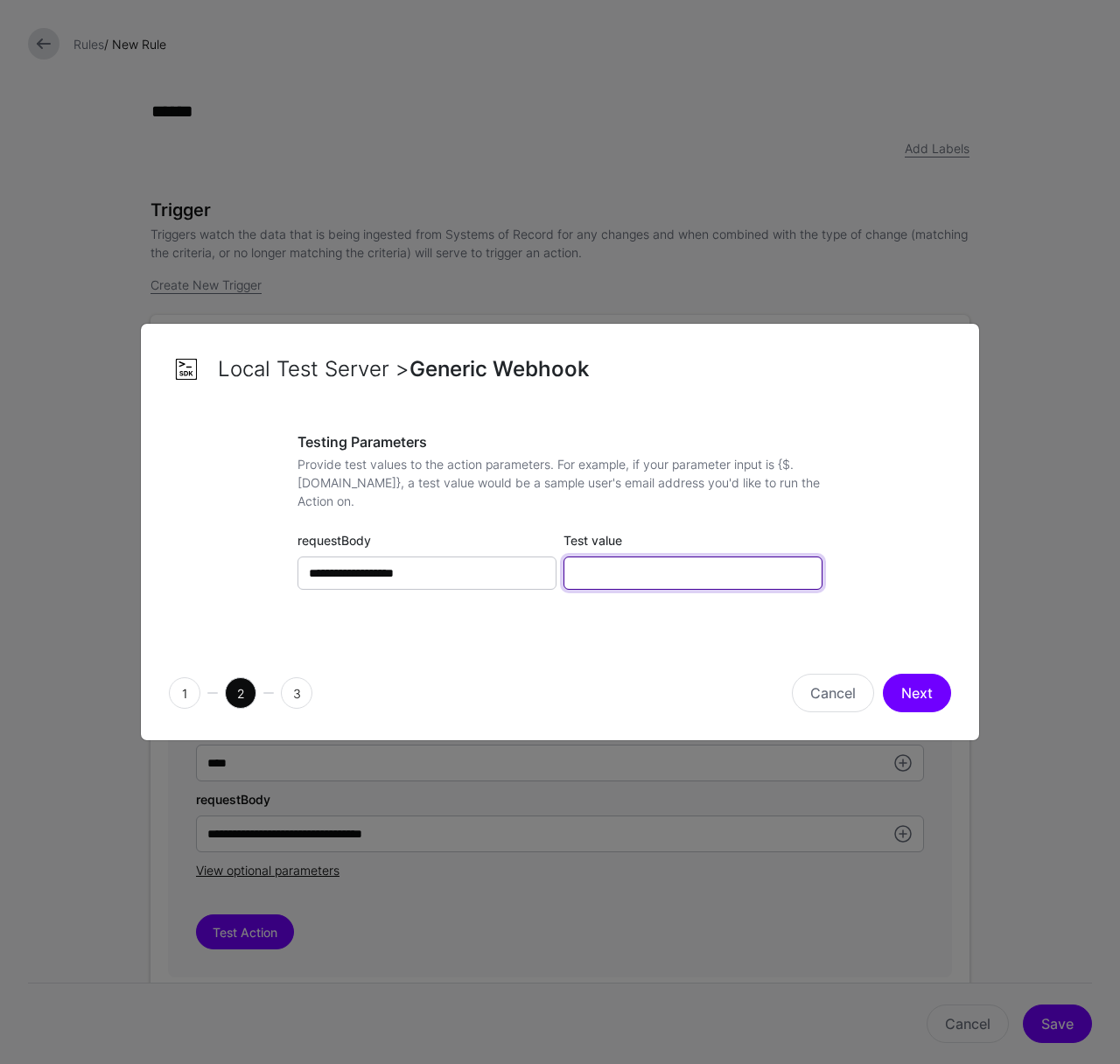
drag, startPoint x: 581, startPoint y: 572, endPoint x: 599, endPoint y: 580, distance: 19.7
click at [581, 572] on input "Test value" at bounding box center [693, 573] width 259 height 34
type input "**********"
click at [848, 558] on div "**********" at bounding box center [560, 529] width 783 height 191
click at [918, 713] on div "1 2 3 Cancel Next" at bounding box center [560, 693] width 839 height 94
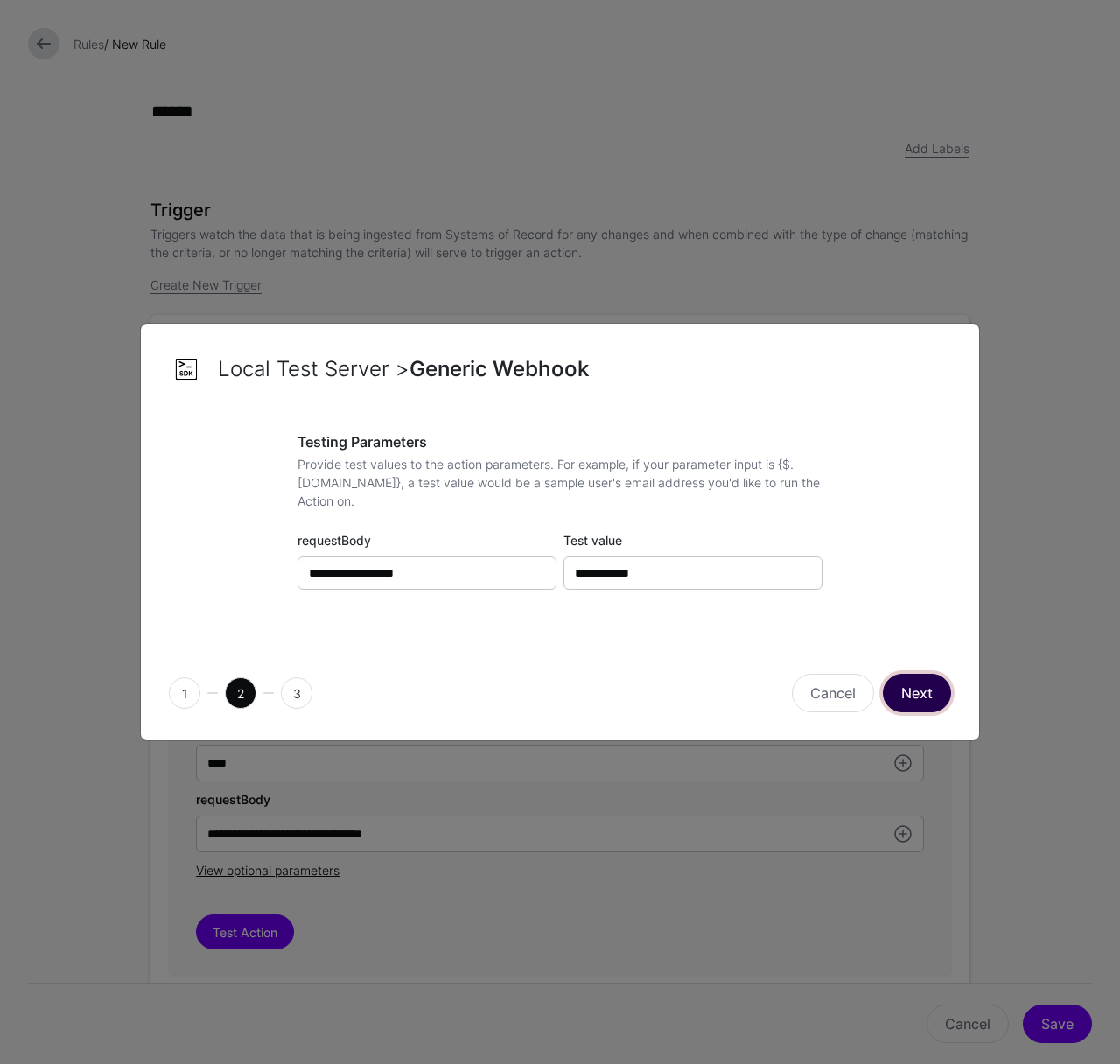
click at [920, 703] on button "Next" at bounding box center [916, 693] width 68 height 38
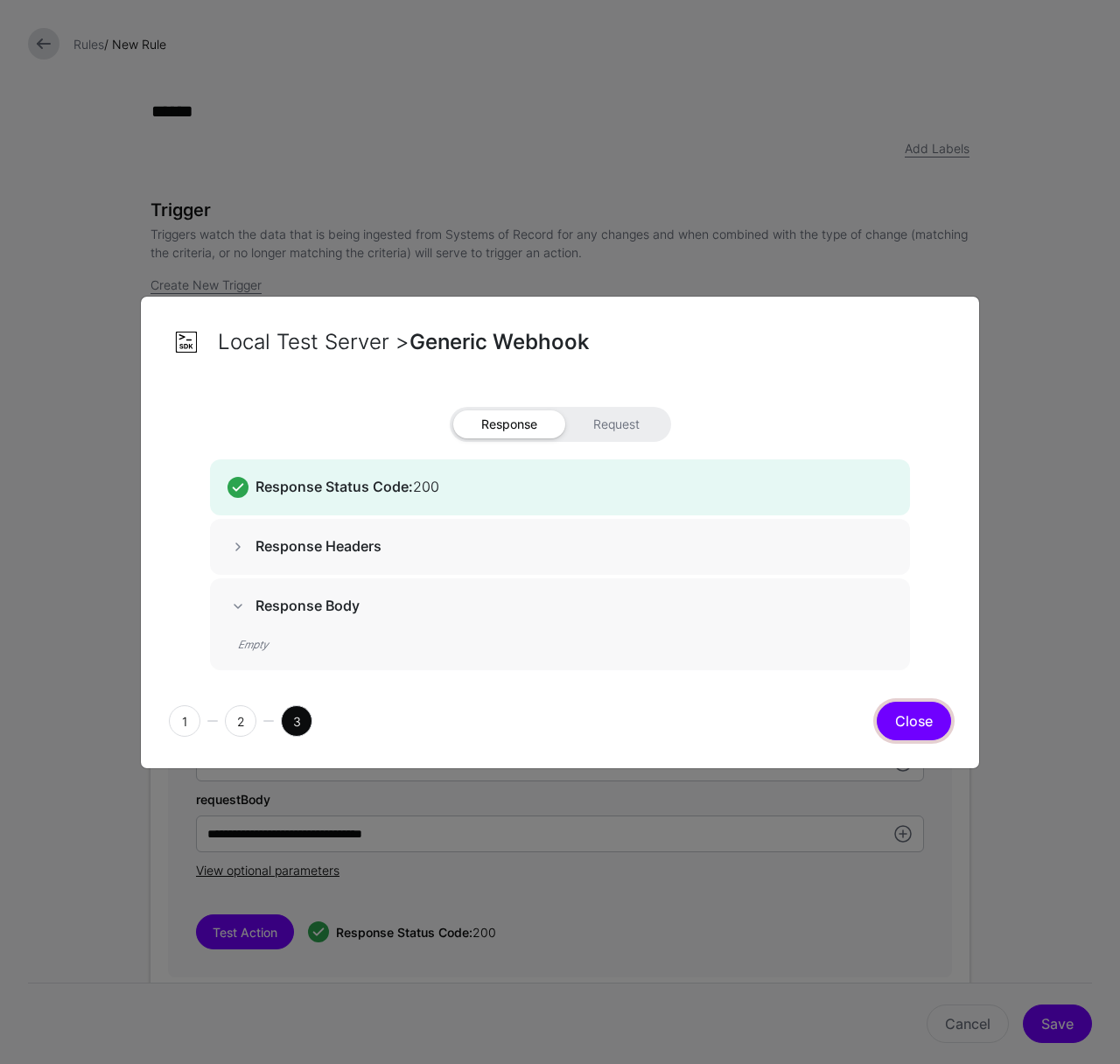
click at [926, 715] on button "Close" at bounding box center [914, 721] width 75 height 38
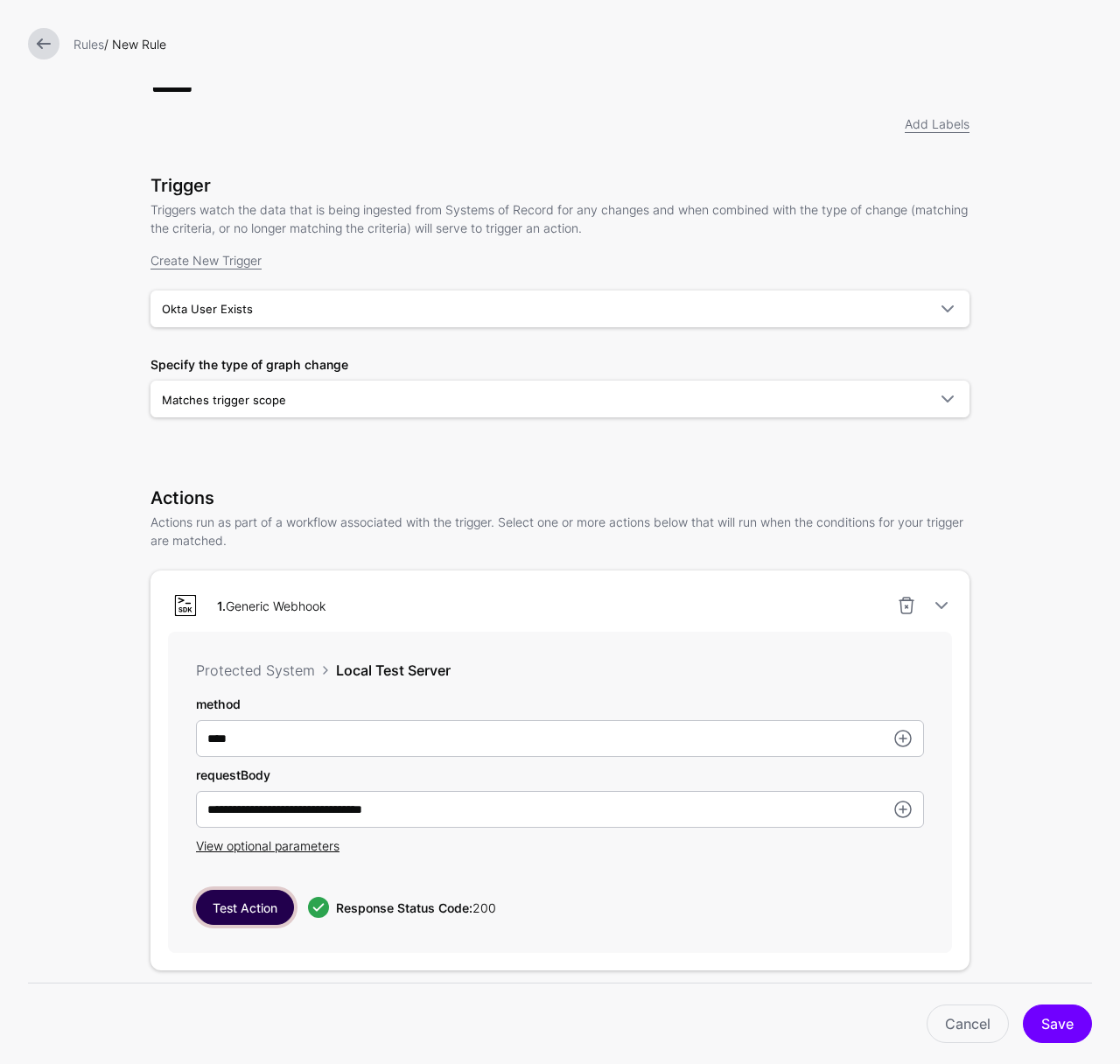
scroll to position [66, 0]
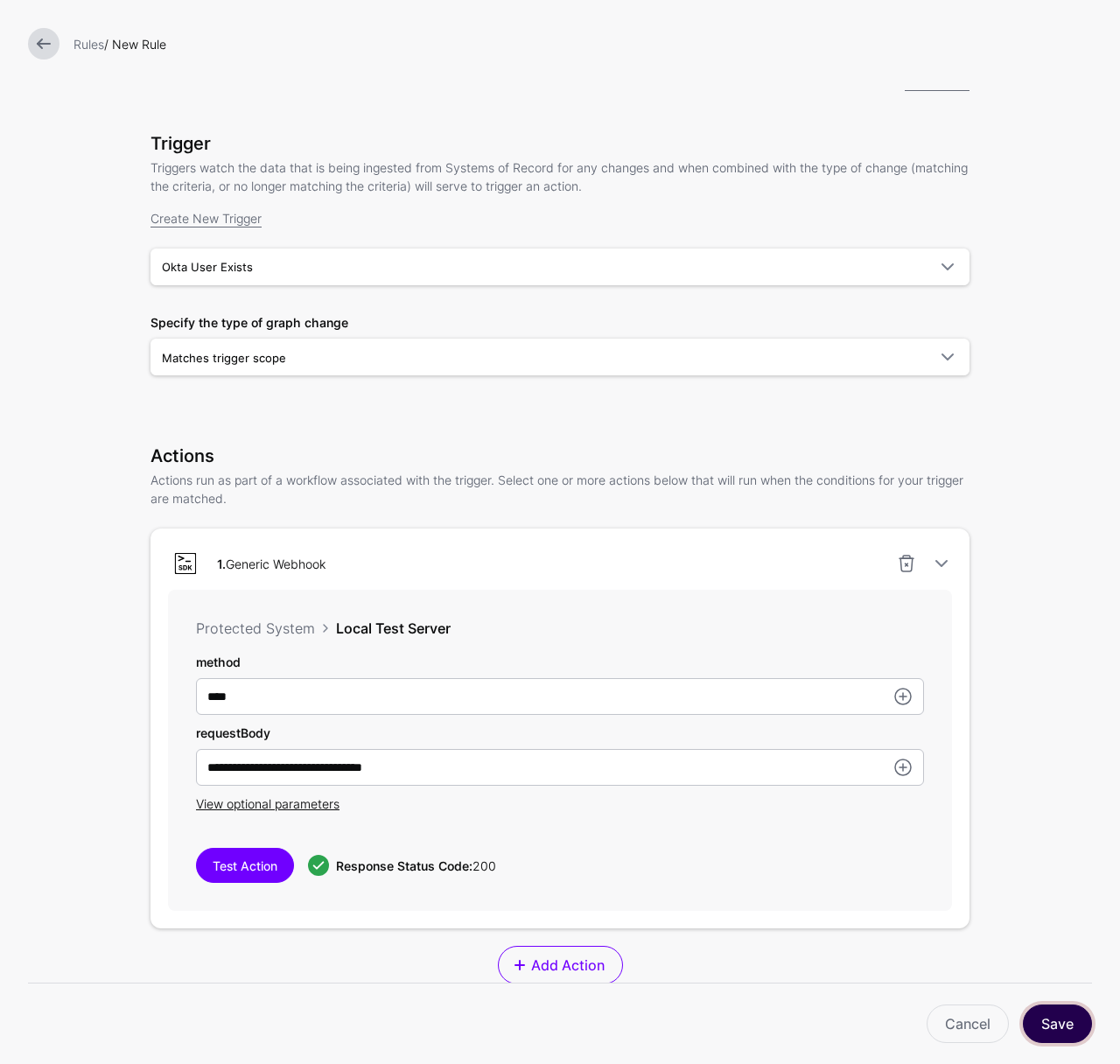
click at [1071, 1026] on button "Save" at bounding box center [1057, 1023] width 69 height 38
